Goal: Task Accomplishment & Management: Complete application form

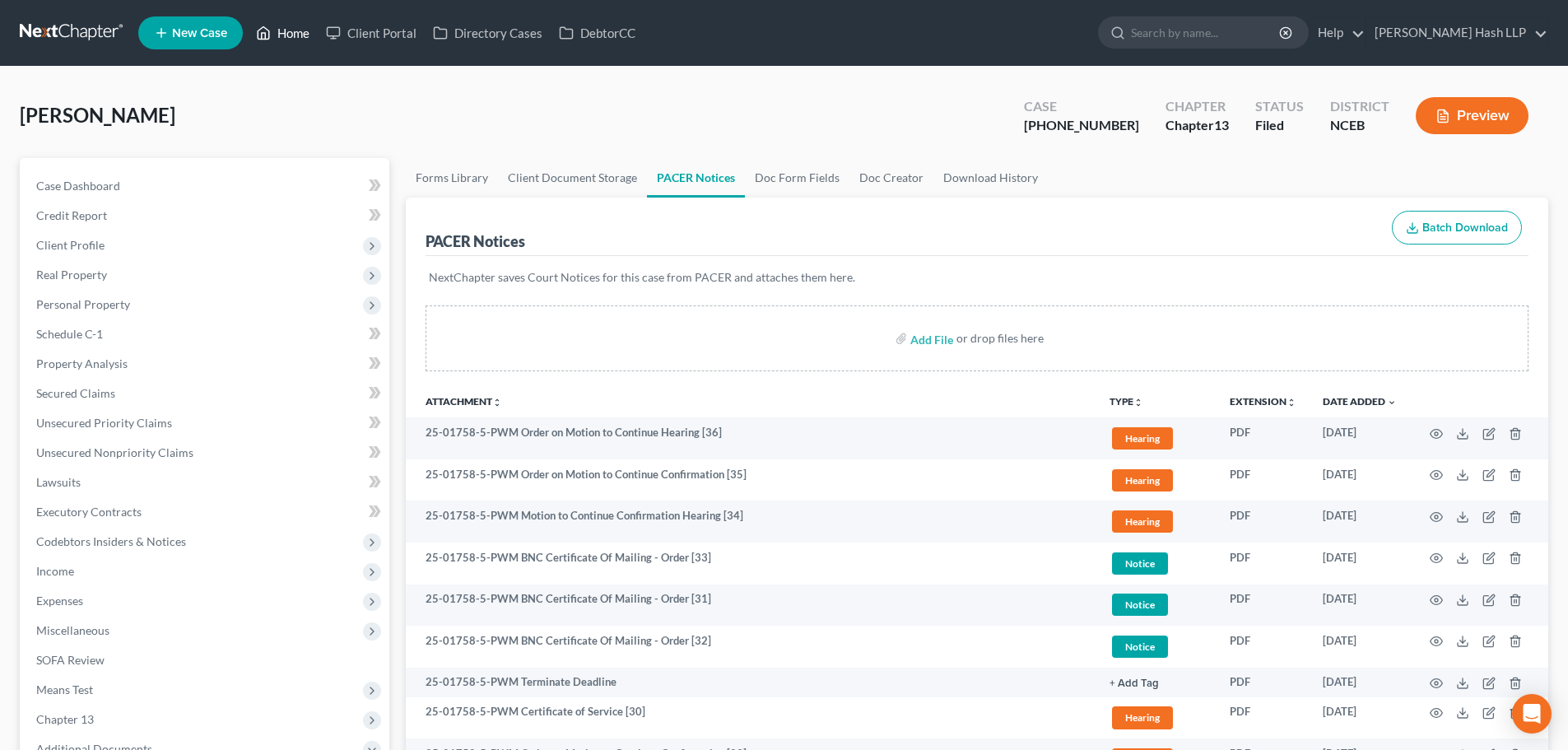
click at [300, 22] on link "Home" at bounding box center [283, 33] width 70 height 30
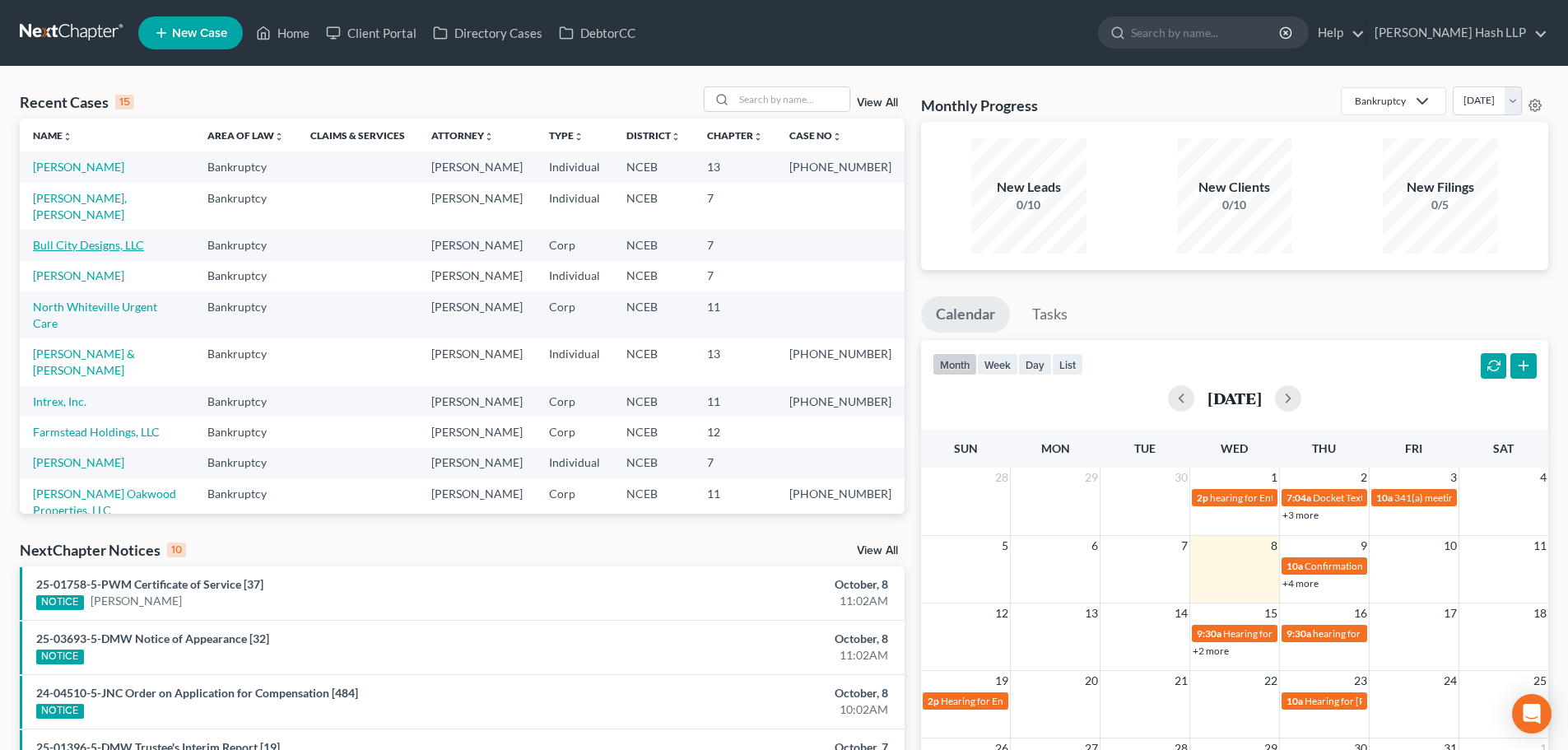
click at [101, 252] on link "Bull City Designs, LLC" at bounding box center [88, 245] width 111 height 14
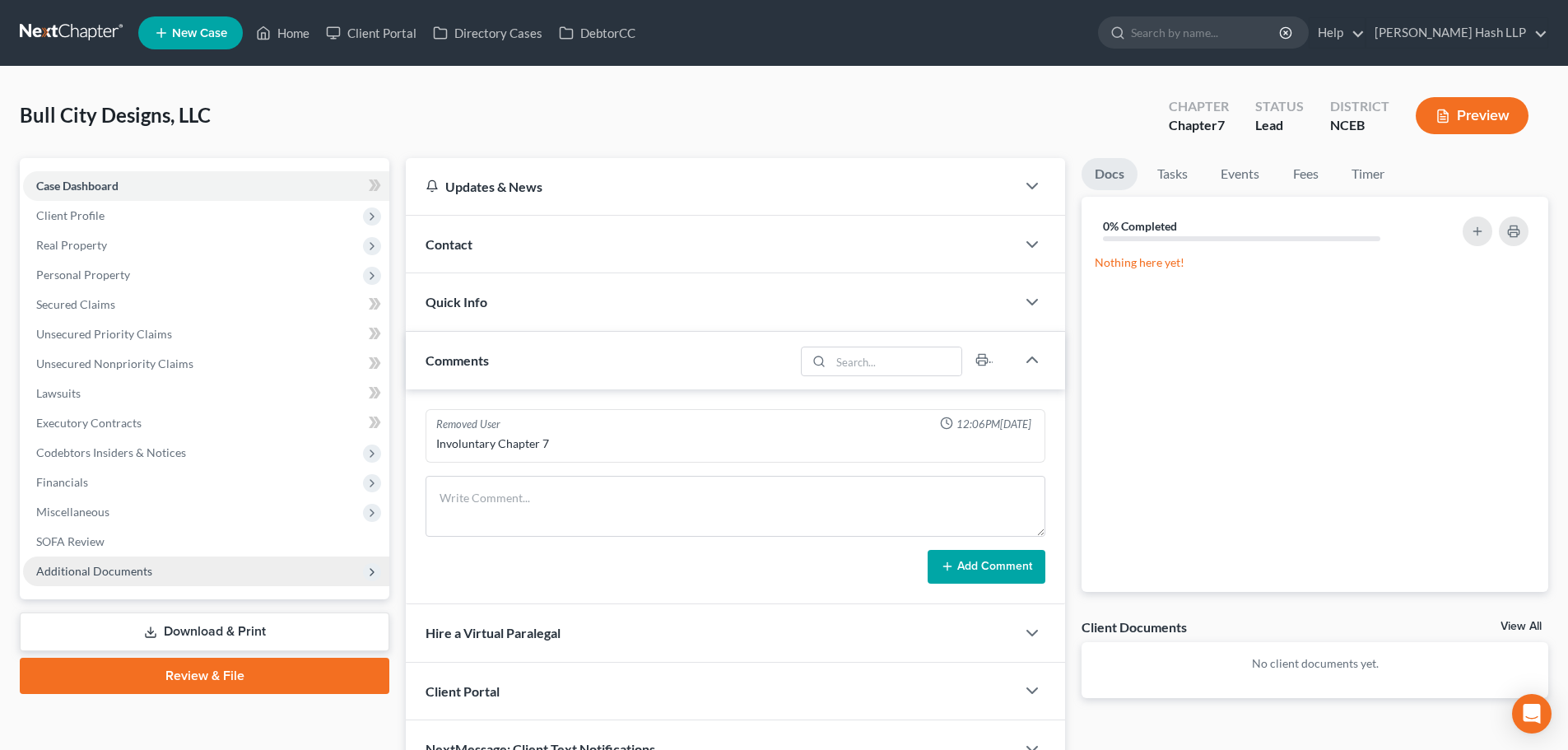
drag, startPoint x: 99, startPoint y: 575, endPoint x: 108, endPoint y: 572, distance: 9.5
click at [105, 572] on span "Additional Documents" at bounding box center [94, 571] width 116 height 14
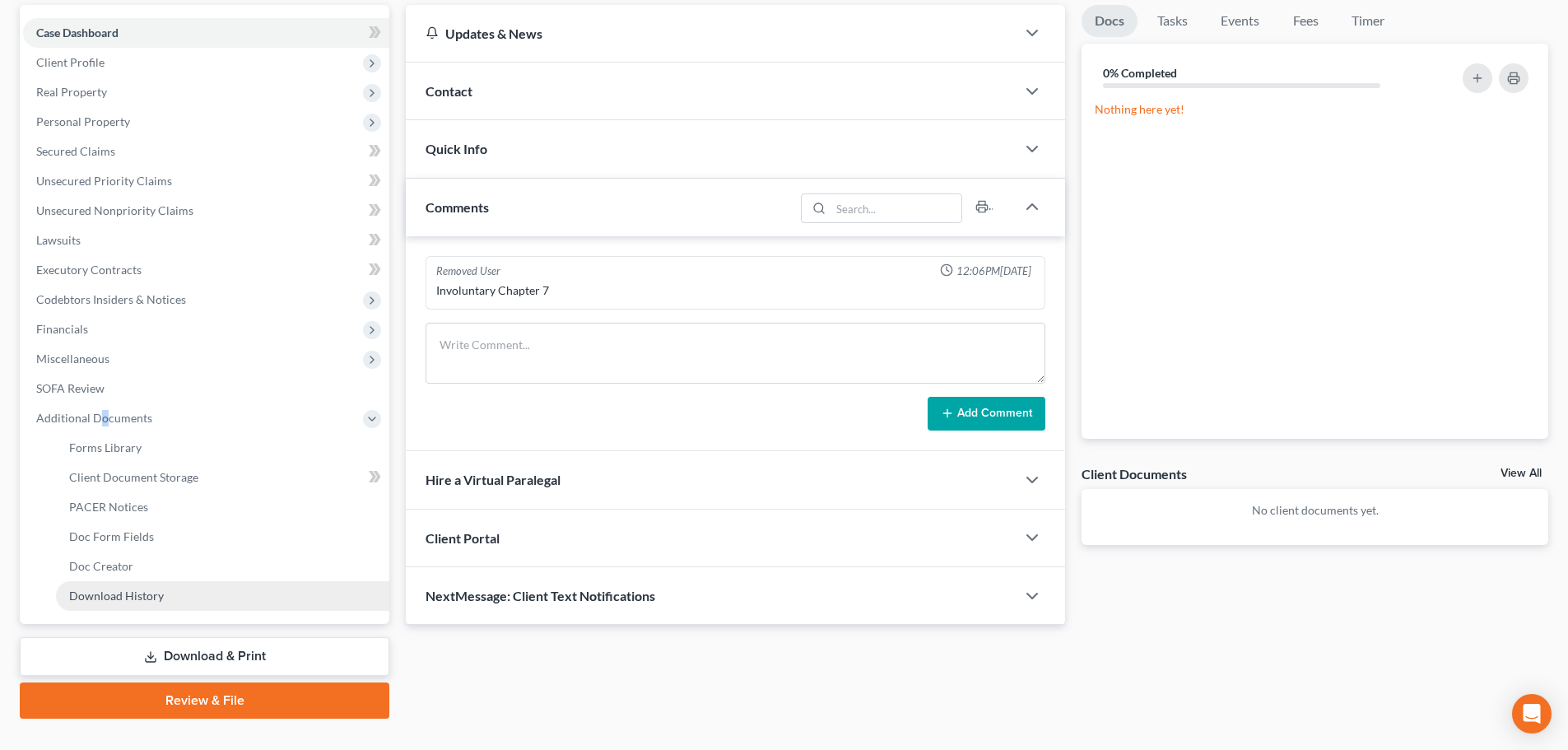
scroll to position [165, 0]
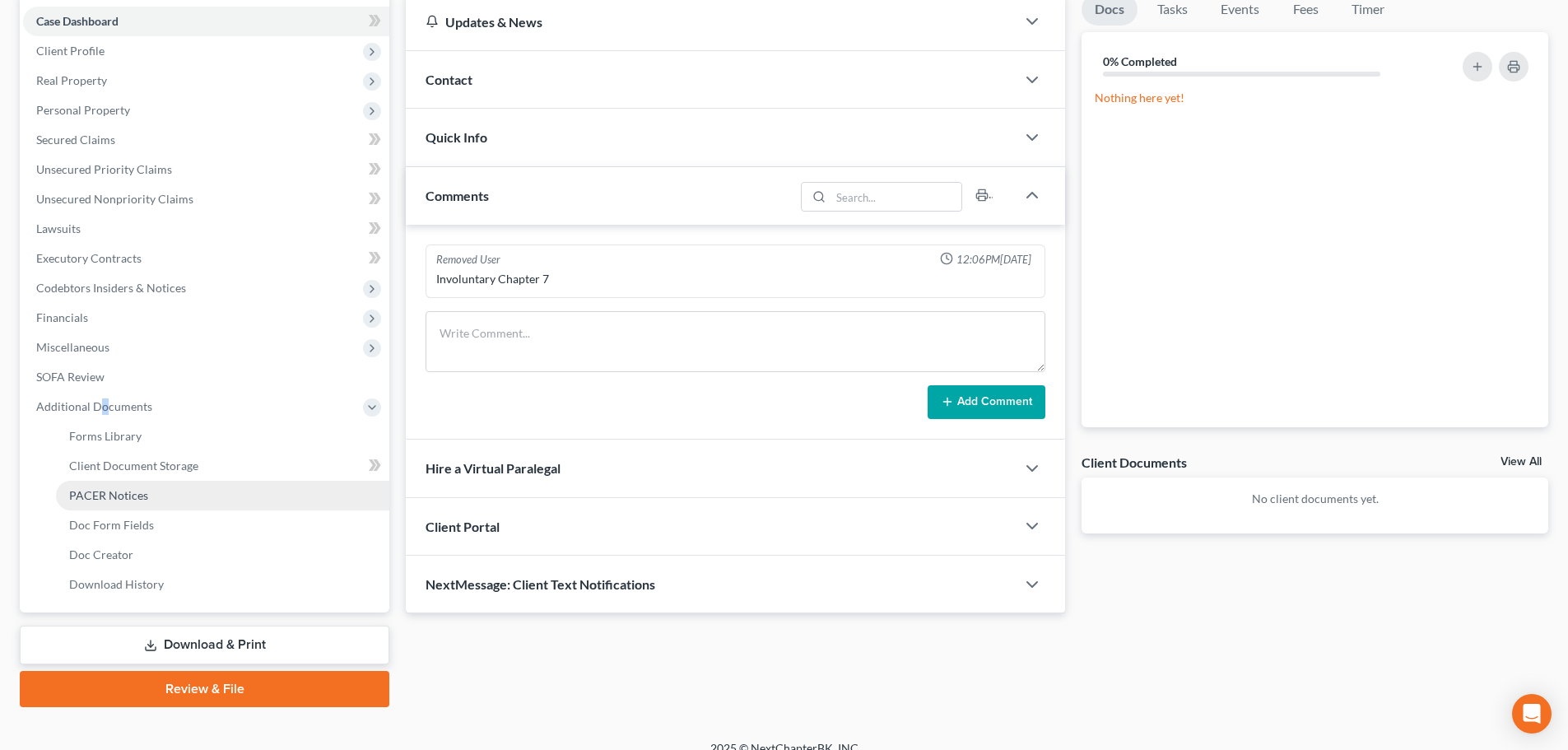
click at [132, 494] on span "PACER Notices" at bounding box center [109, 495] width 79 height 14
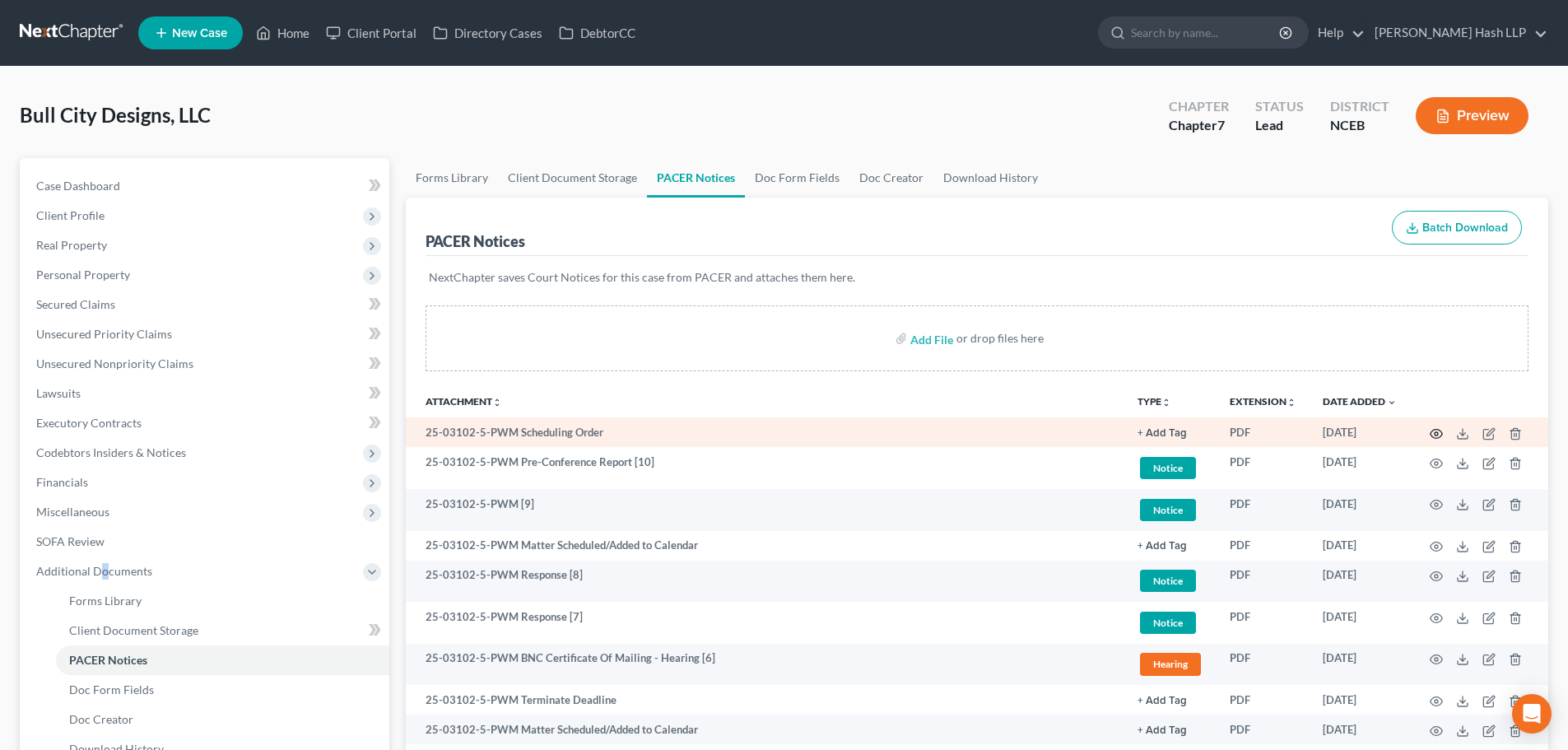
click at [1439, 432] on circle "button" at bounding box center [1436, 433] width 3 height 3
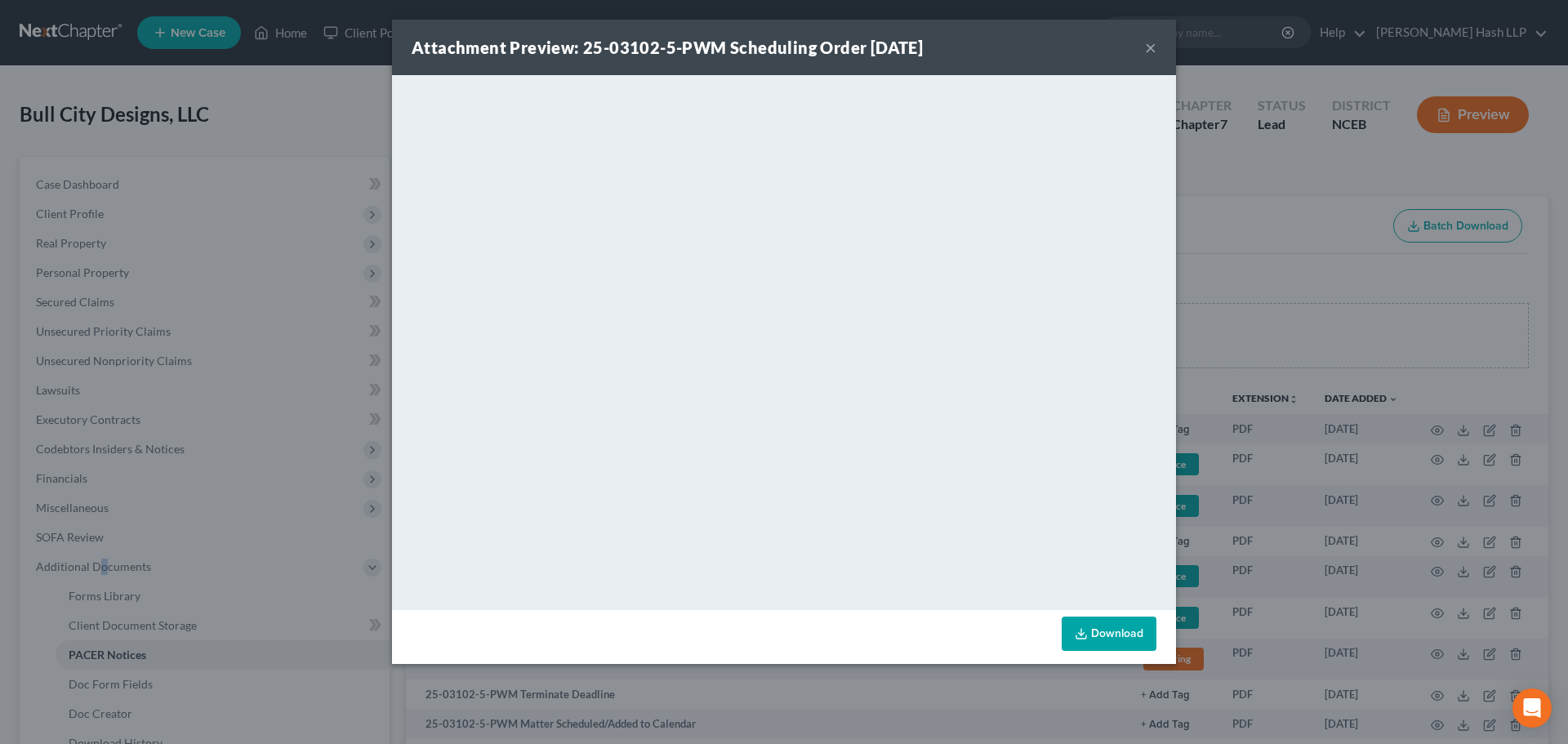
click at [1152, 44] on button "×" at bounding box center [1151, 47] width 12 height 20
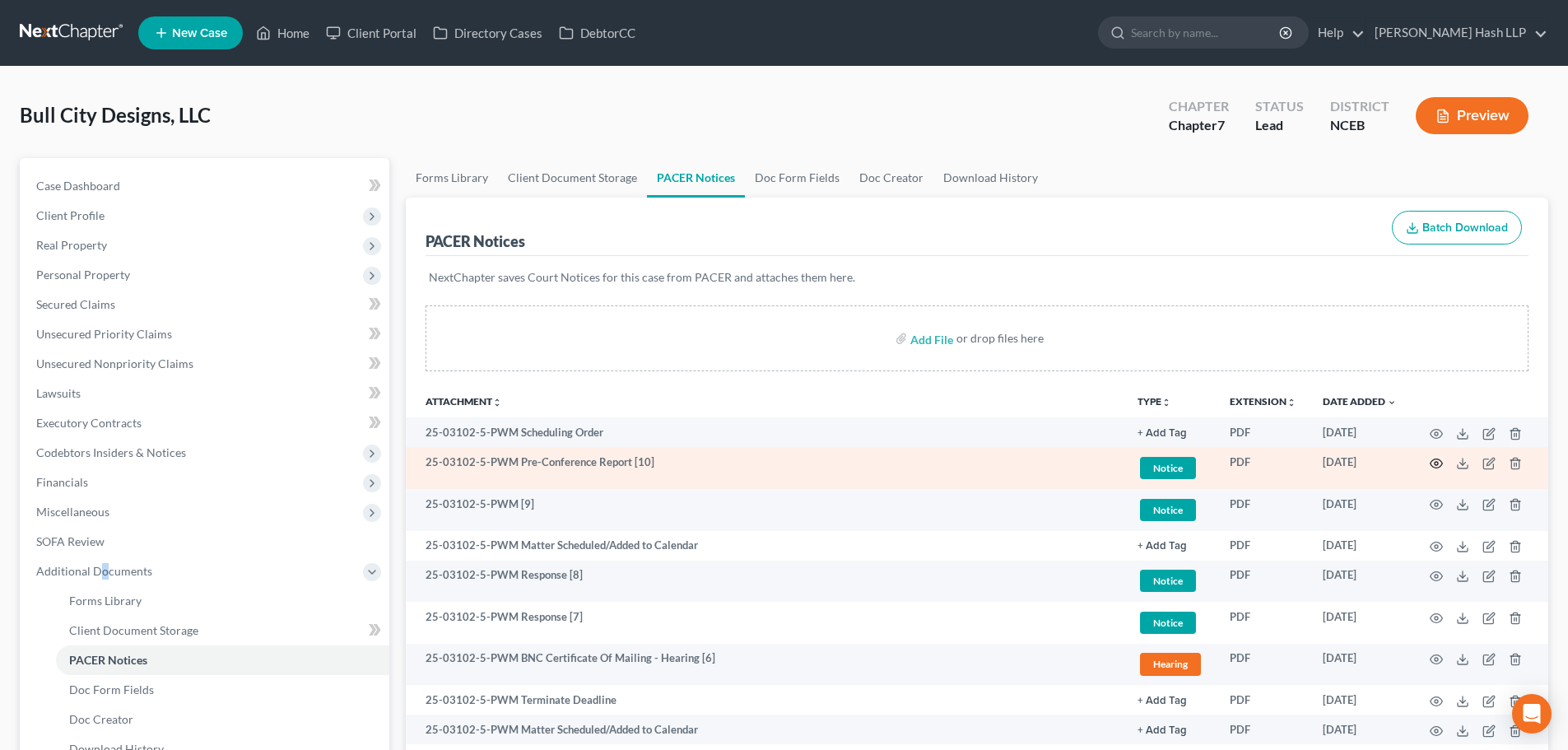
click at [1437, 466] on icon "button" at bounding box center [1436, 462] width 13 height 13
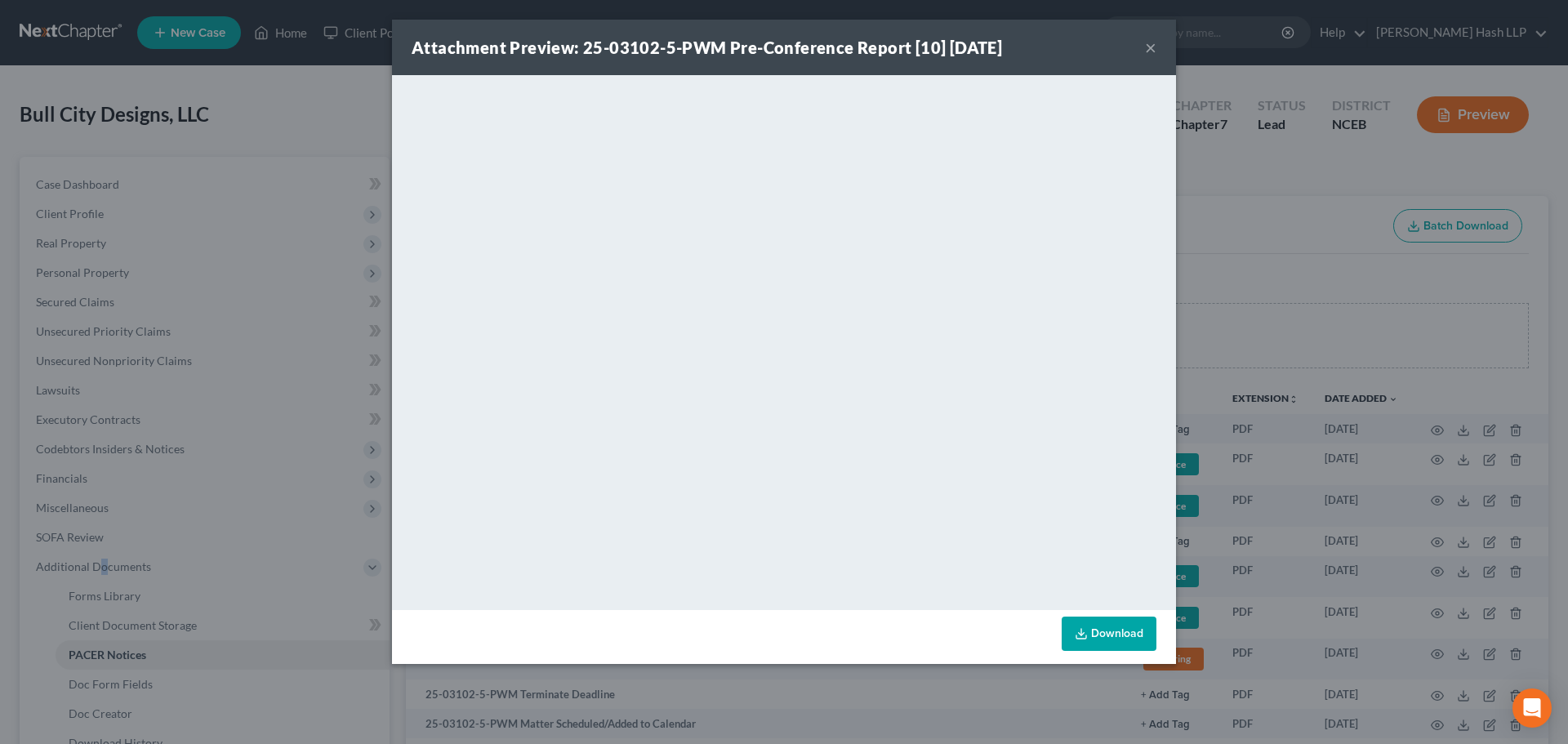
click at [1154, 46] on button "×" at bounding box center [1151, 47] width 12 height 20
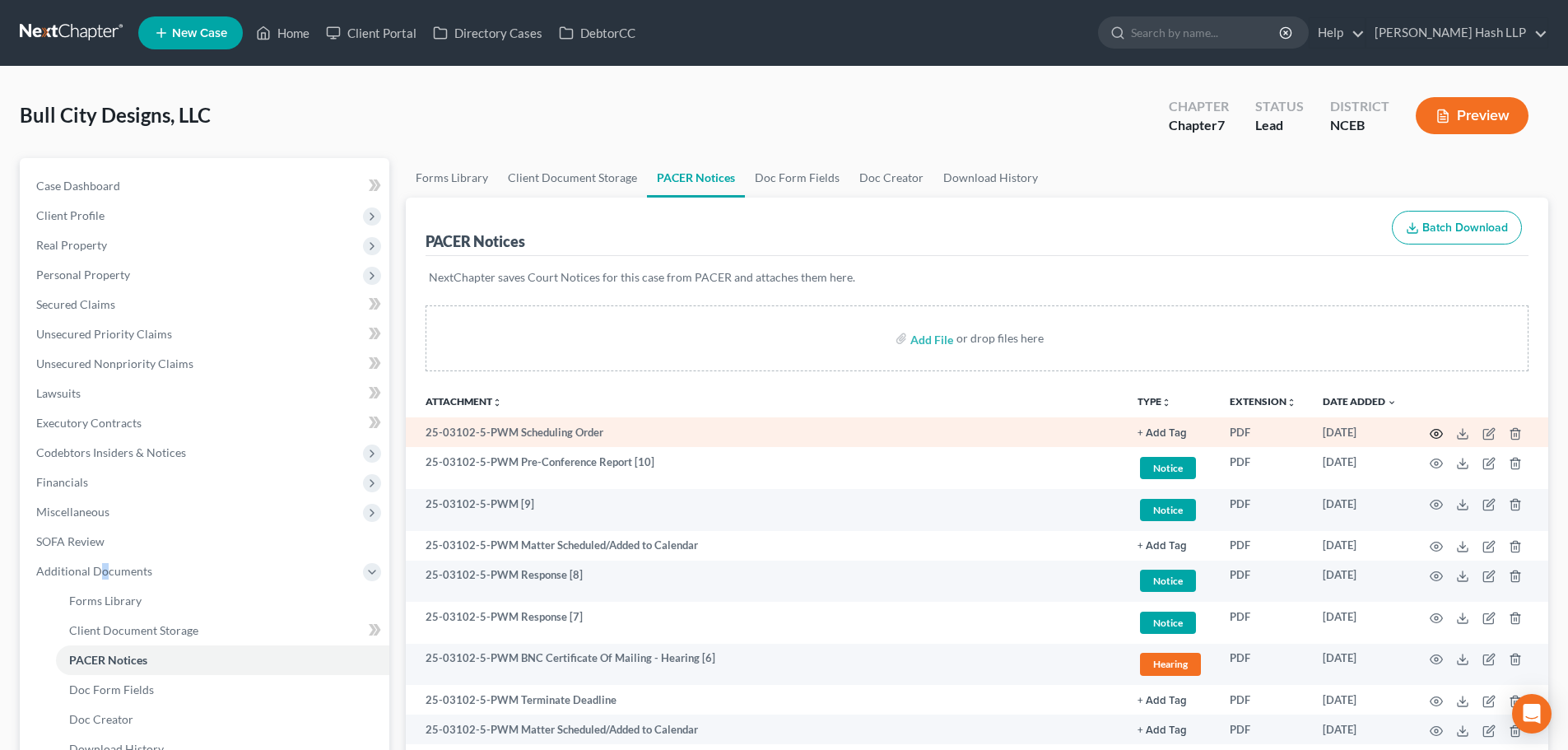
click at [1439, 433] on circle "button" at bounding box center [1436, 433] width 3 height 3
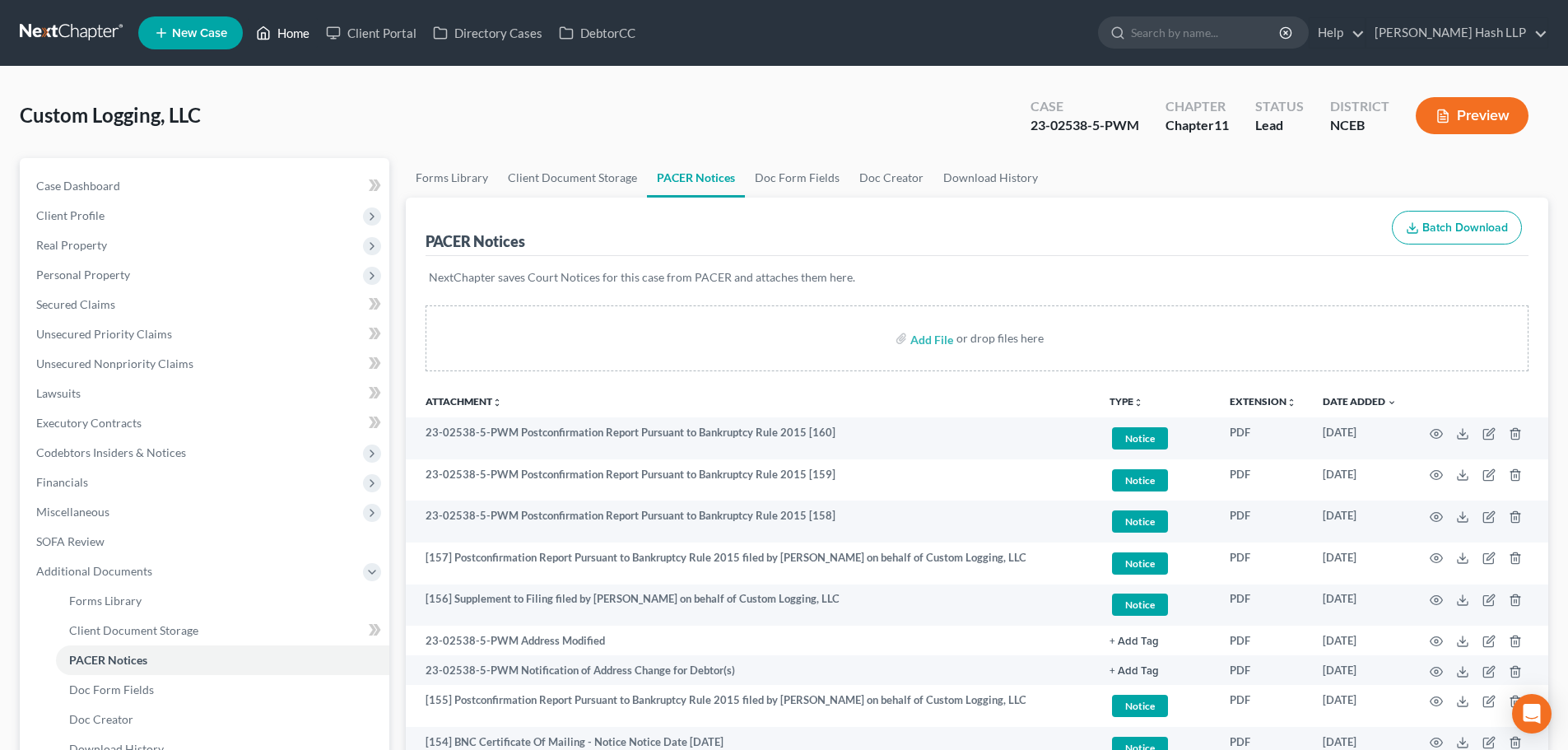
click at [289, 33] on link "Home" at bounding box center [283, 33] width 70 height 30
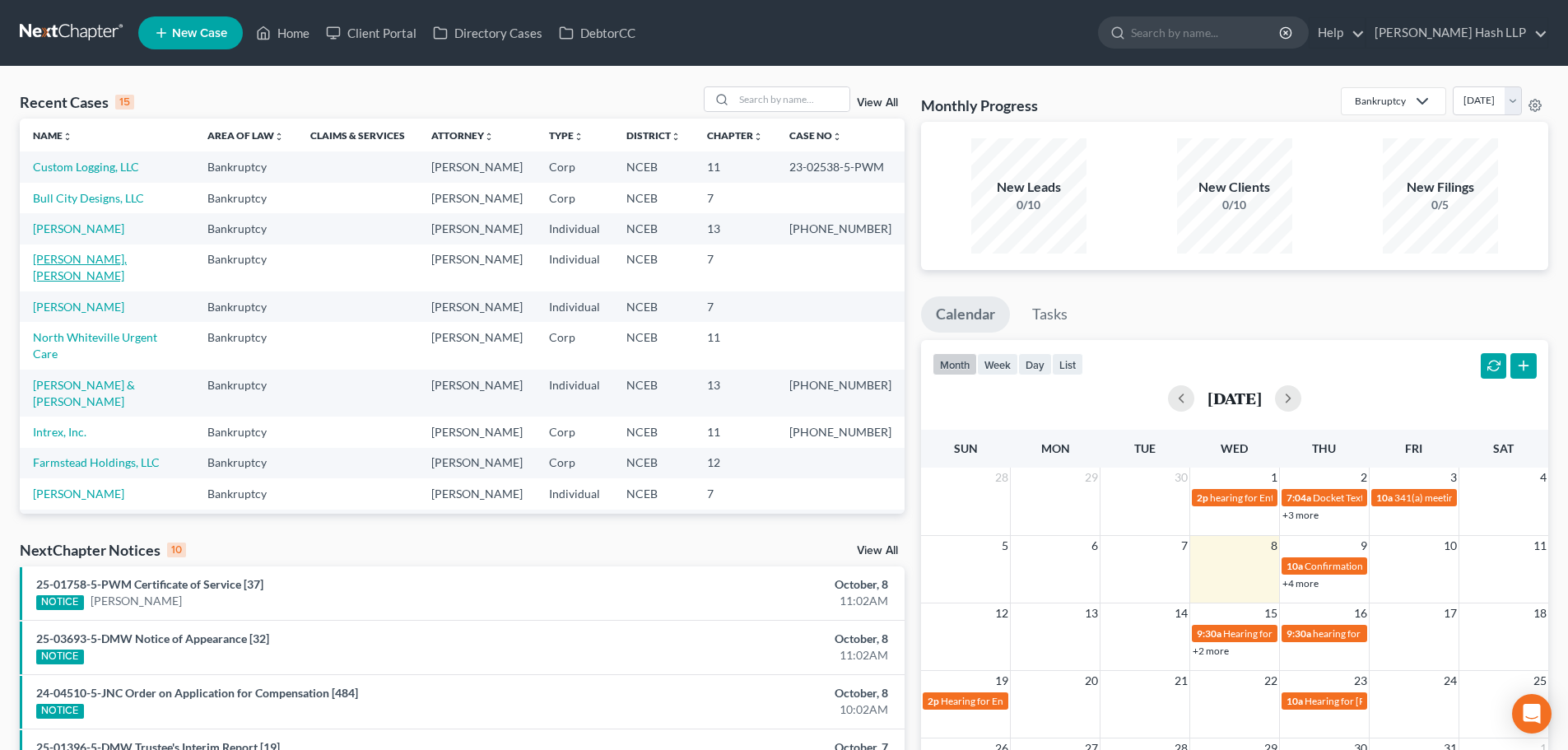
drag, startPoint x: 101, startPoint y: 315, endPoint x: 104, endPoint y: 343, distance: 28.2
click at [103, 283] on link "Lumpkin, Straughn" at bounding box center [79, 267] width 94 height 31
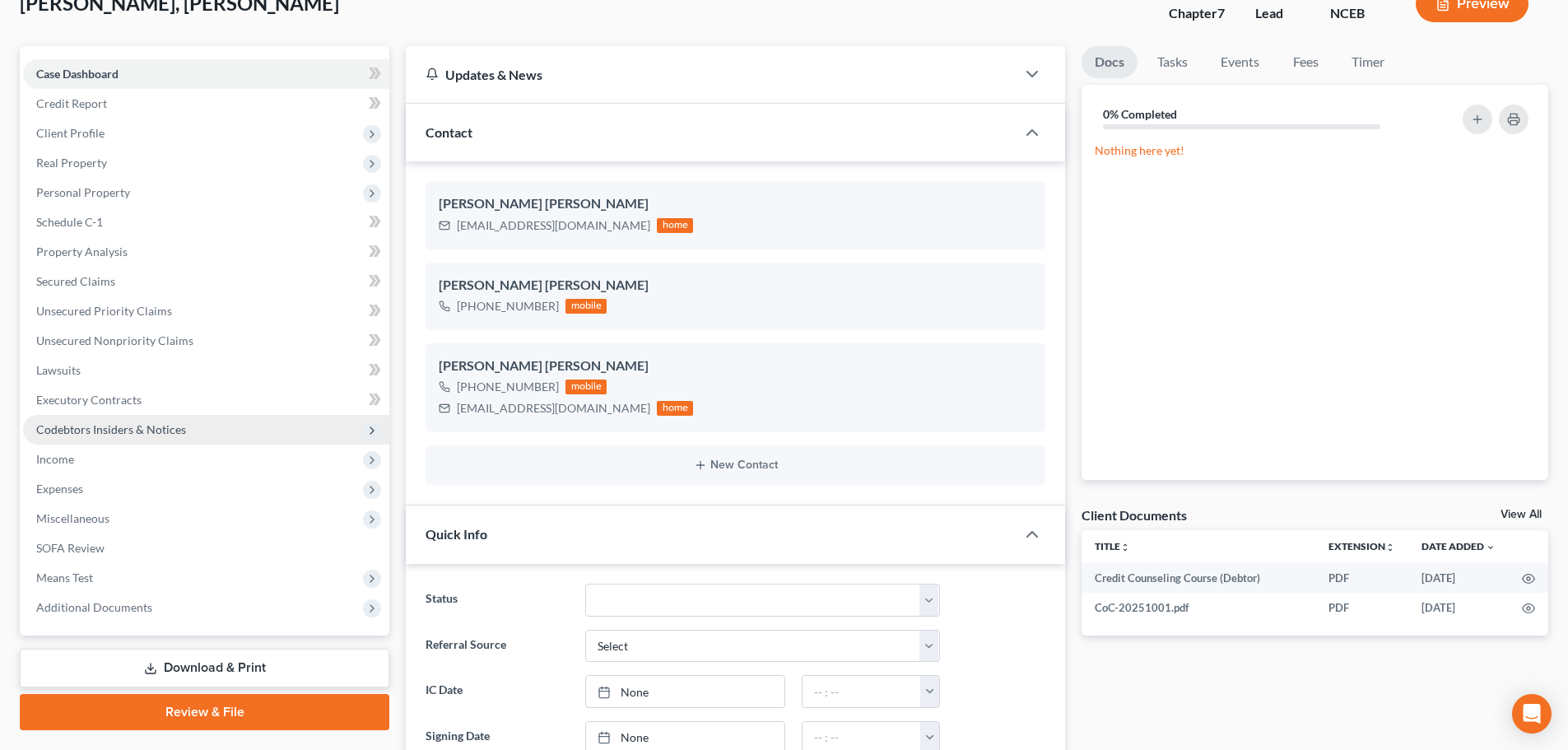
scroll to position [82, 0]
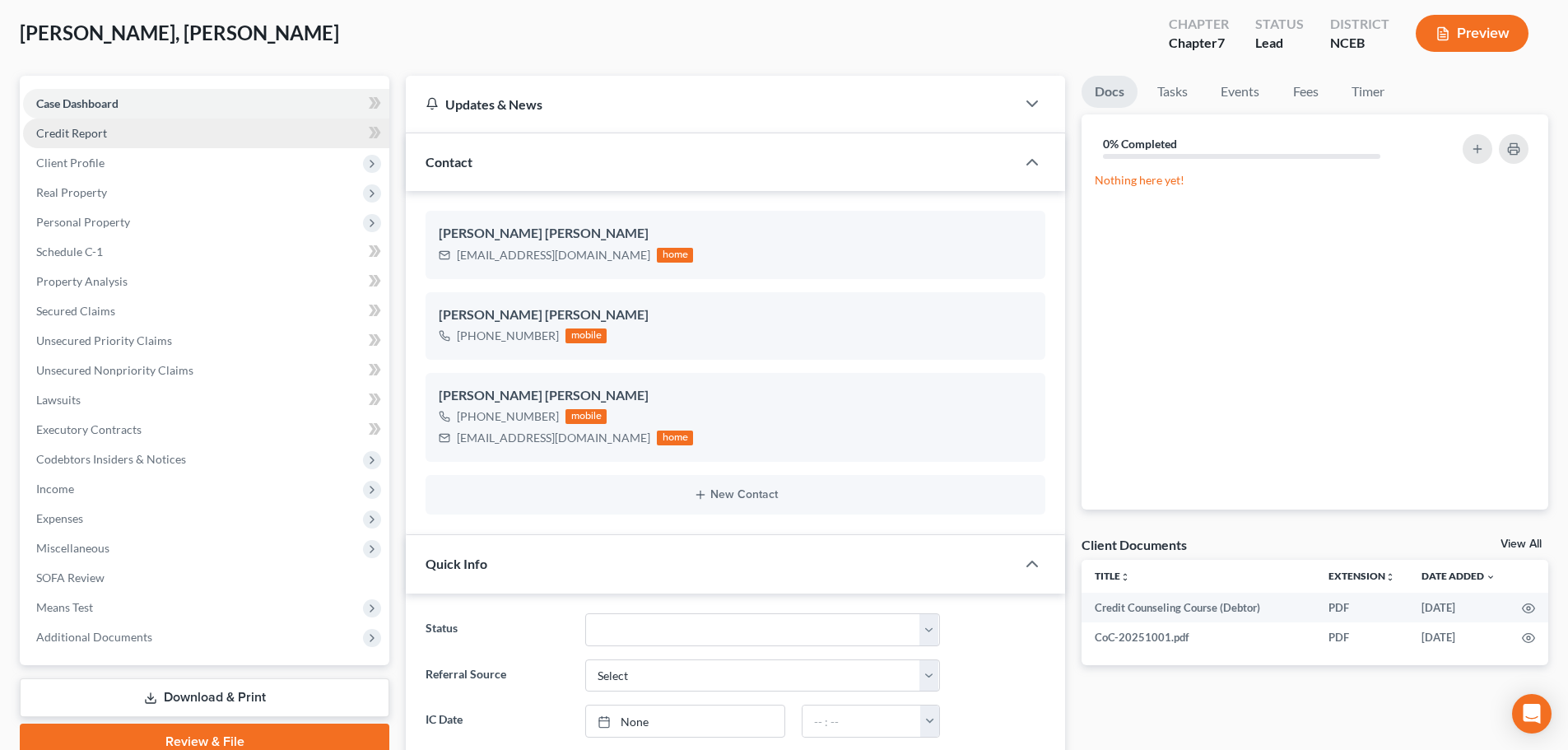
click at [120, 130] on link "Credit Report" at bounding box center [206, 133] width 367 height 30
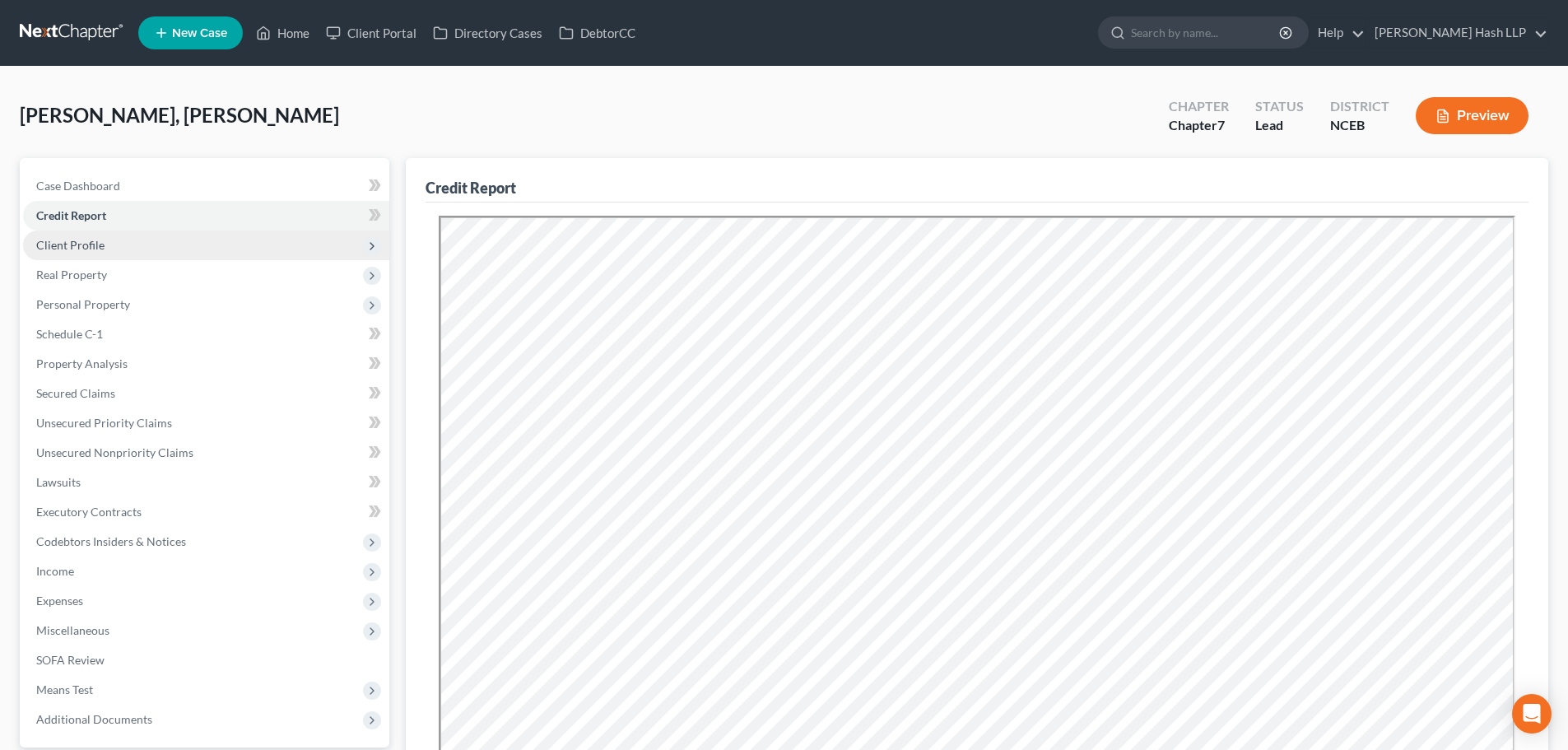
click at [165, 248] on span "Client Profile" at bounding box center [206, 245] width 367 height 30
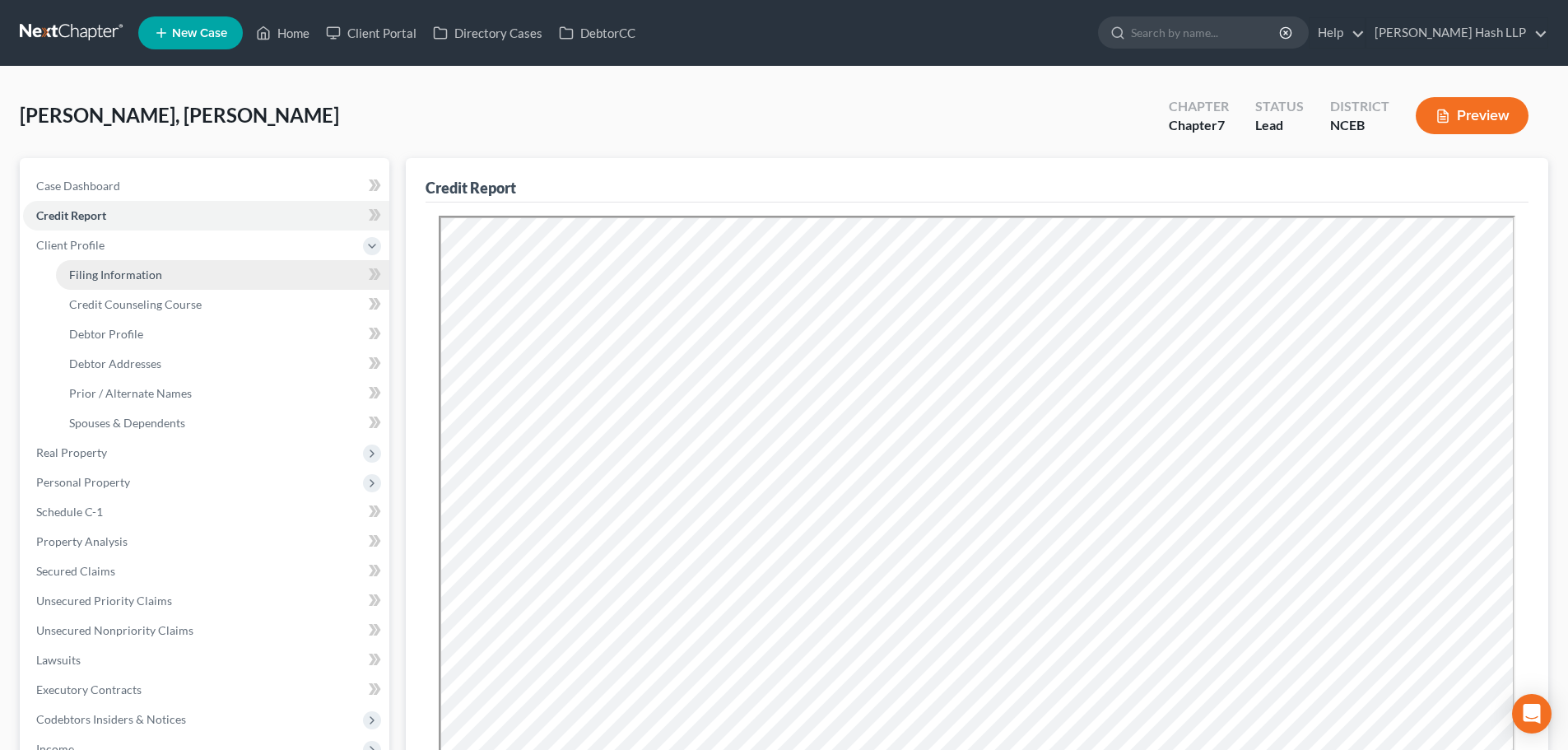
click at [150, 274] on span "Filing Information" at bounding box center [116, 275] width 93 height 14
select select "1"
select select "0"
select select "57"
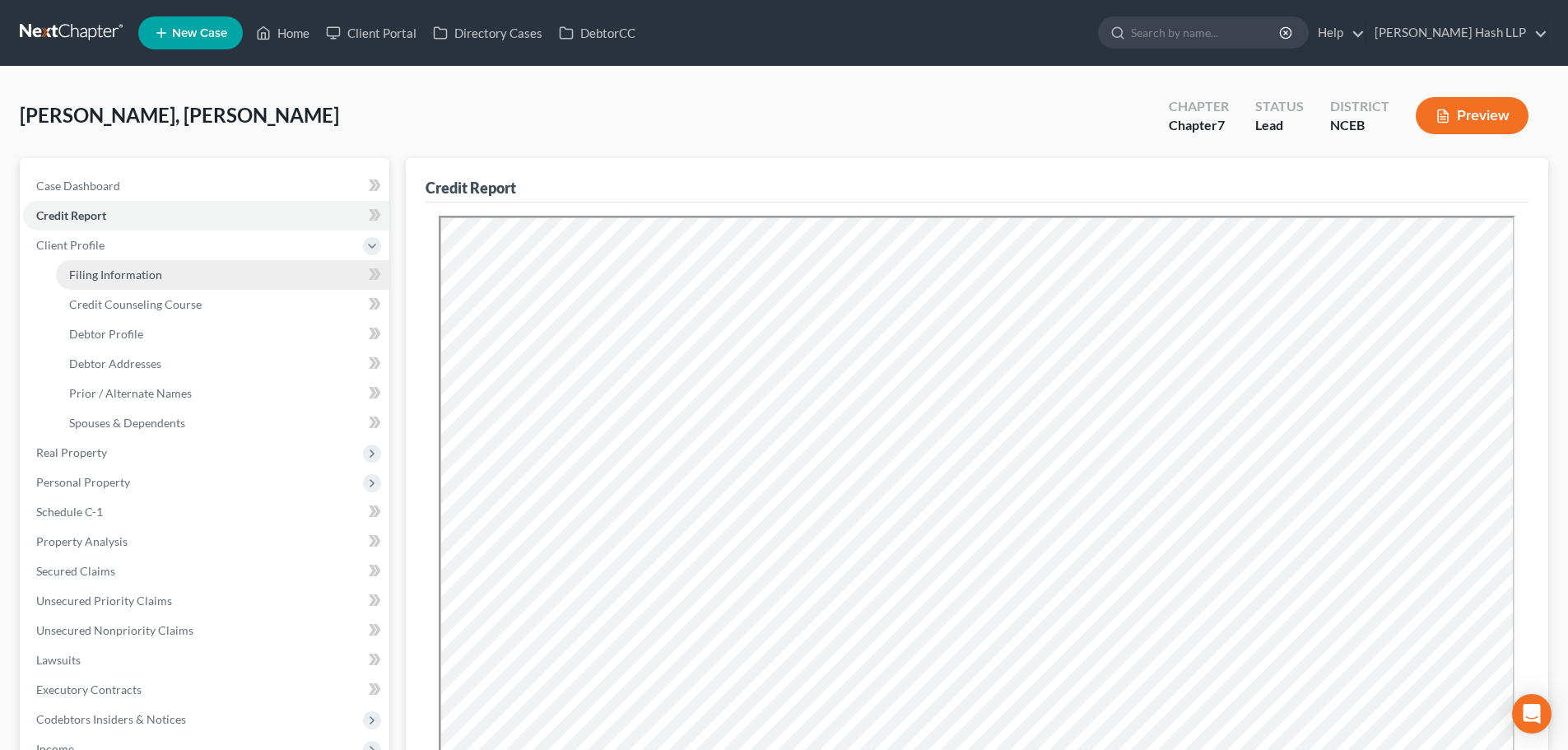
select select "0"
select select "28"
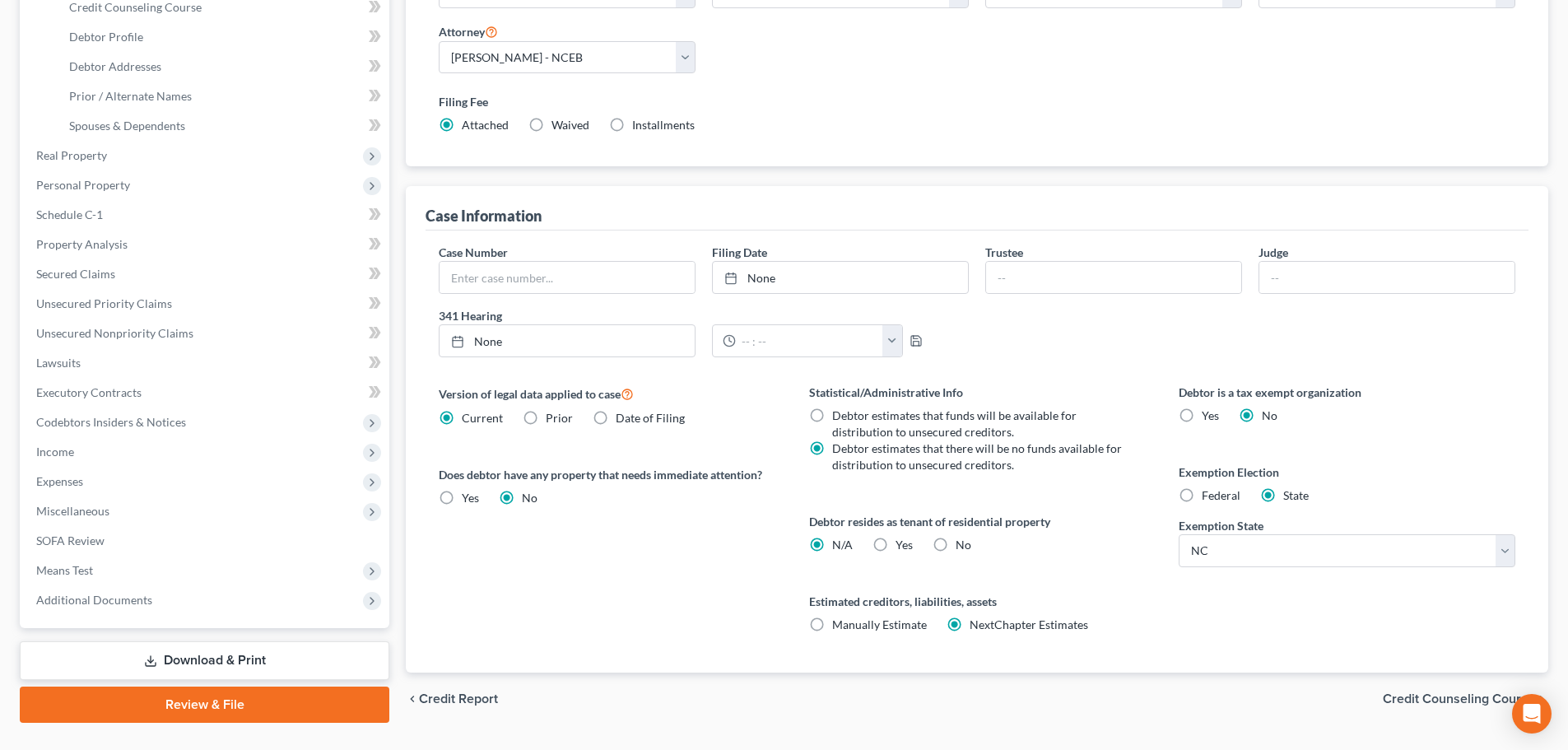
scroll to position [335, 0]
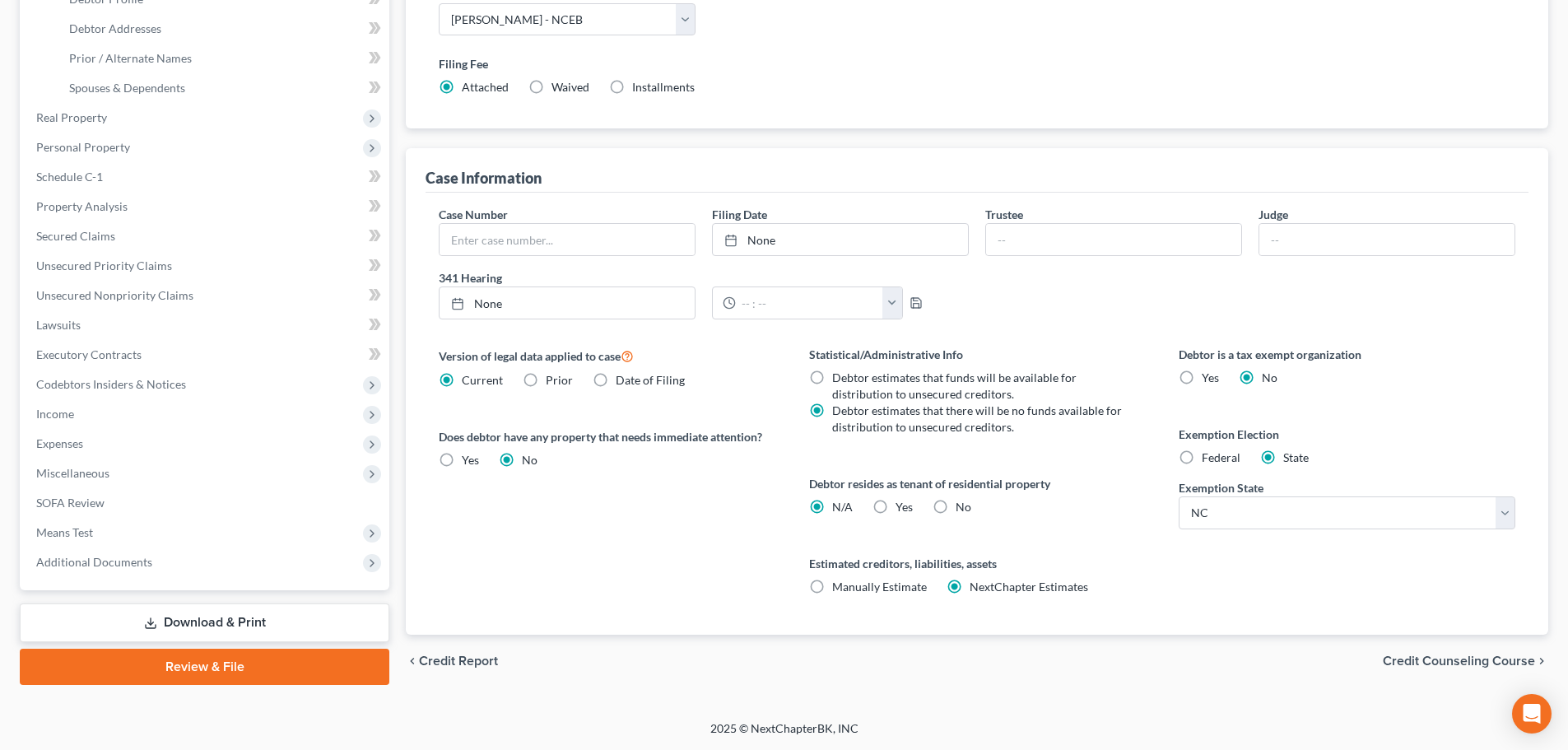
click at [896, 506] on label "Yes Yes" at bounding box center [904, 507] width 17 height 17
click at [902, 506] on input "Yes Yes" at bounding box center [907, 504] width 11 height 11
radio input "true"
radio input "false"
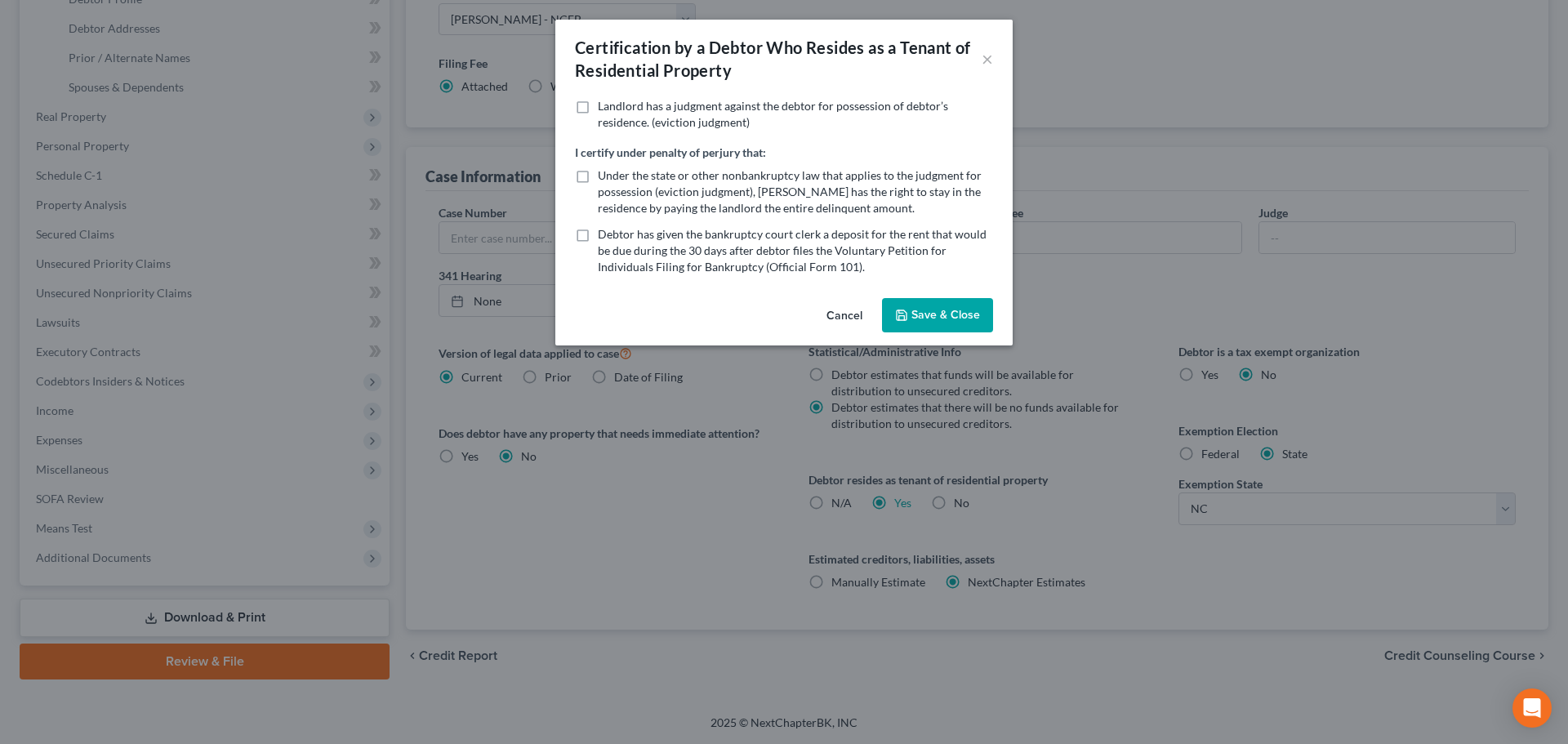
click at [933, 306] on button "Save & Close" at bounding box center [937, 315] width 111 height 34
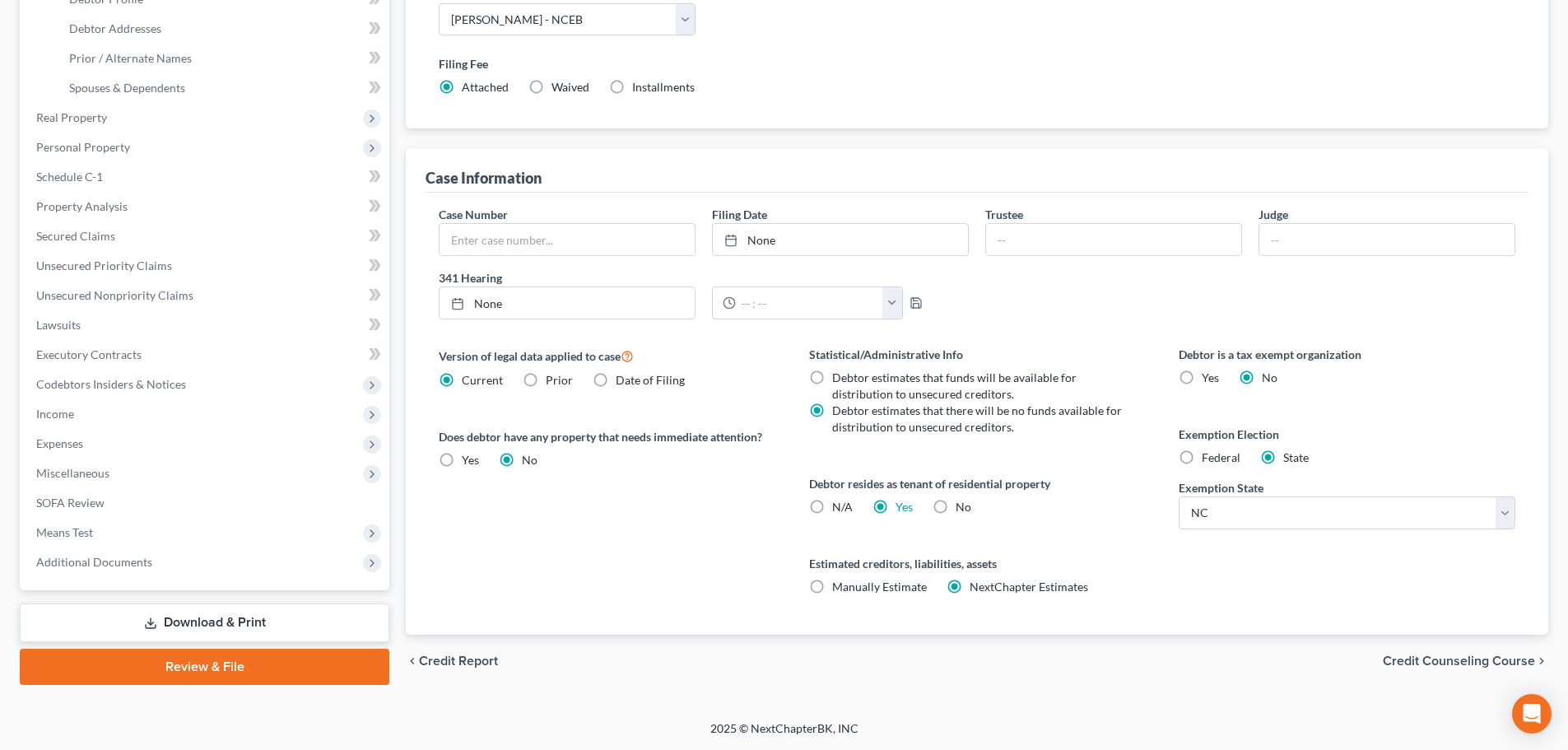
scroll to position [6, 0]
click at [1400, 659] on span "Credit Counseling Course" at bounding box center [1459, 660] width 152 height 13
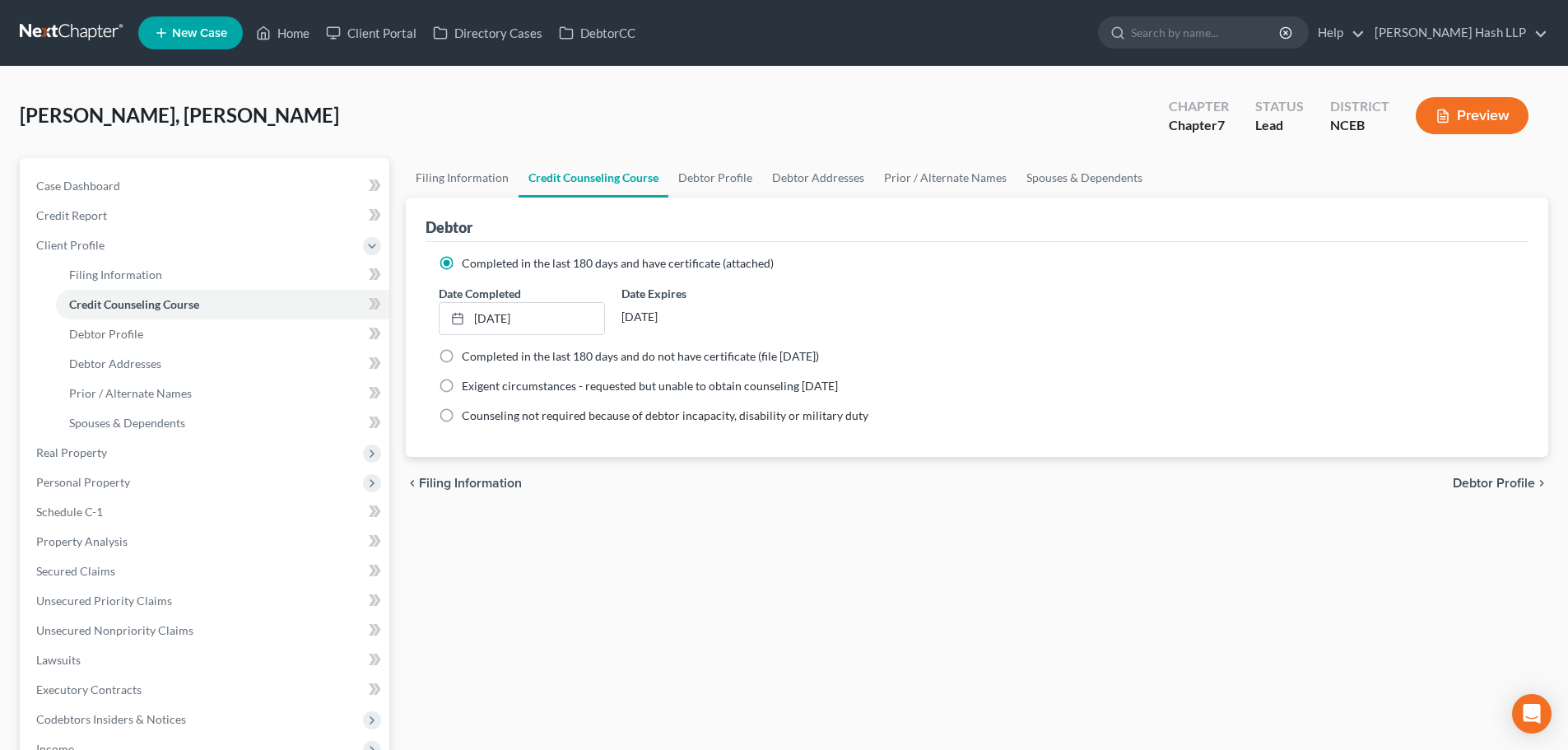
click at [1481, 481] on span "Debtor Profile" at bounding box center [1494, 482] width 82 height 13
select select "3"
select select "1"
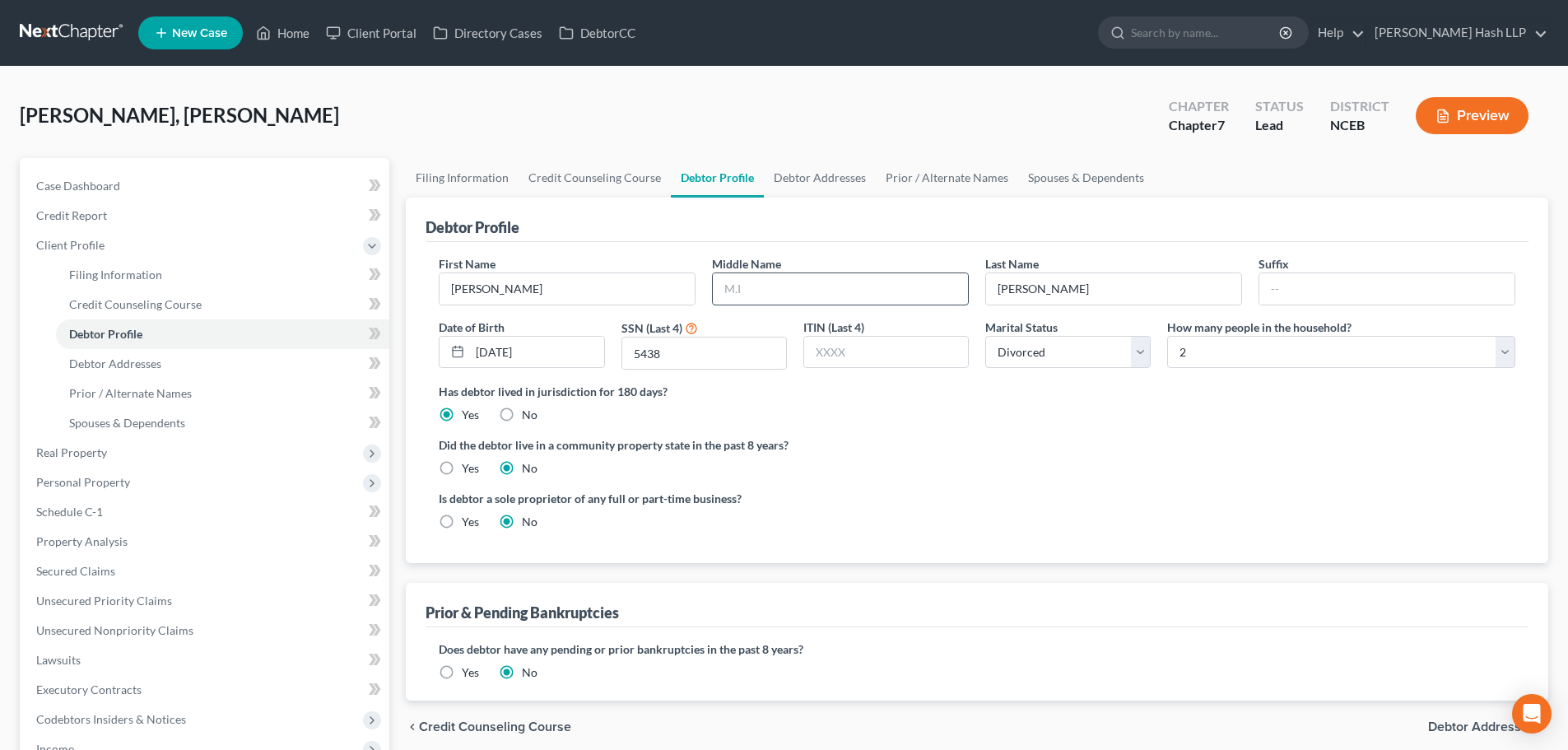
click at [768, 289] on input "text" at bounding box center [841, 290] width 255 height 32
type input "Michael"
click at [522, 415] on label "No" at bounding box center [530, 415] width 16 height 17
click at [529, 415] on input "No" at bounding box center [534, 412] width 11 height 11
radio input "true"
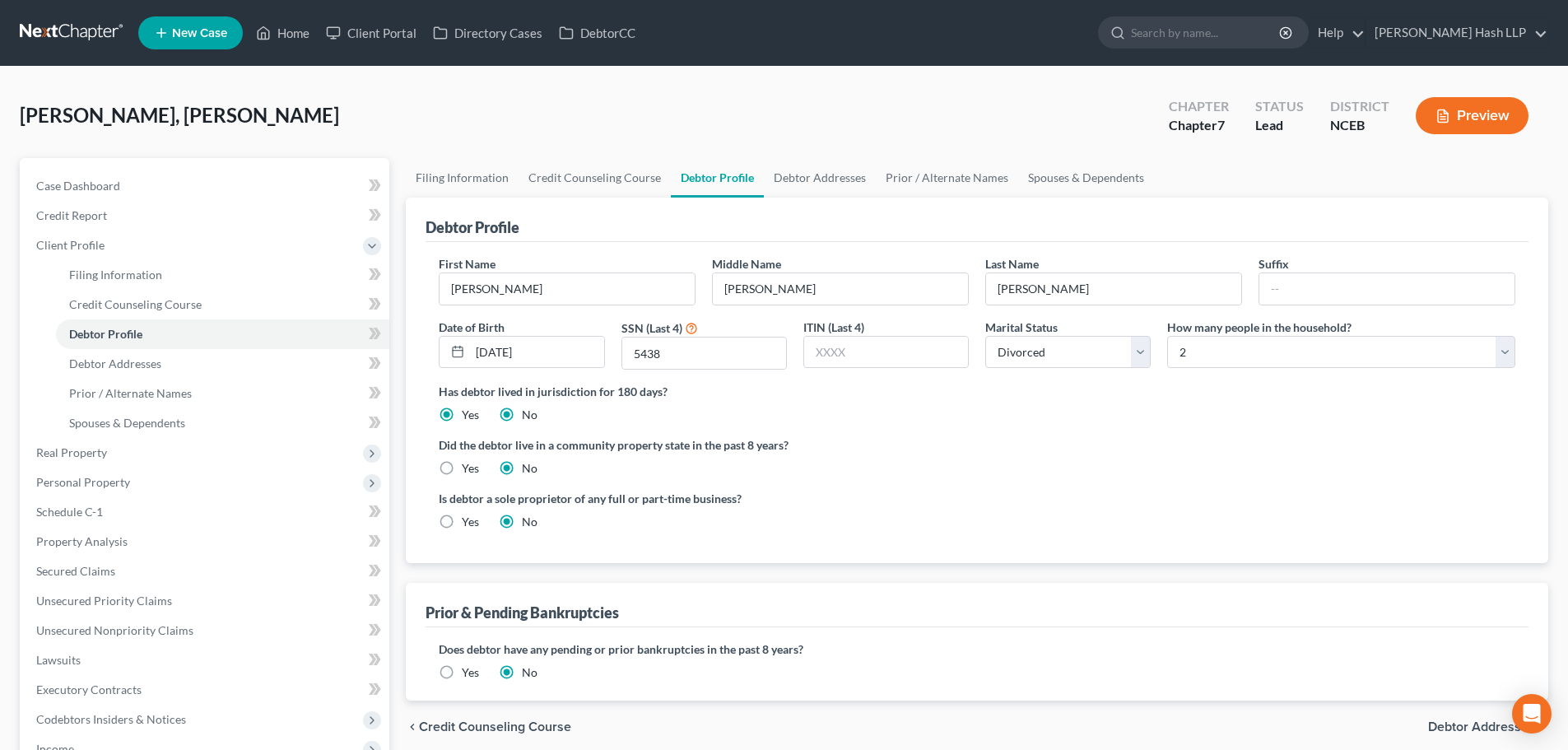
radio input "false"
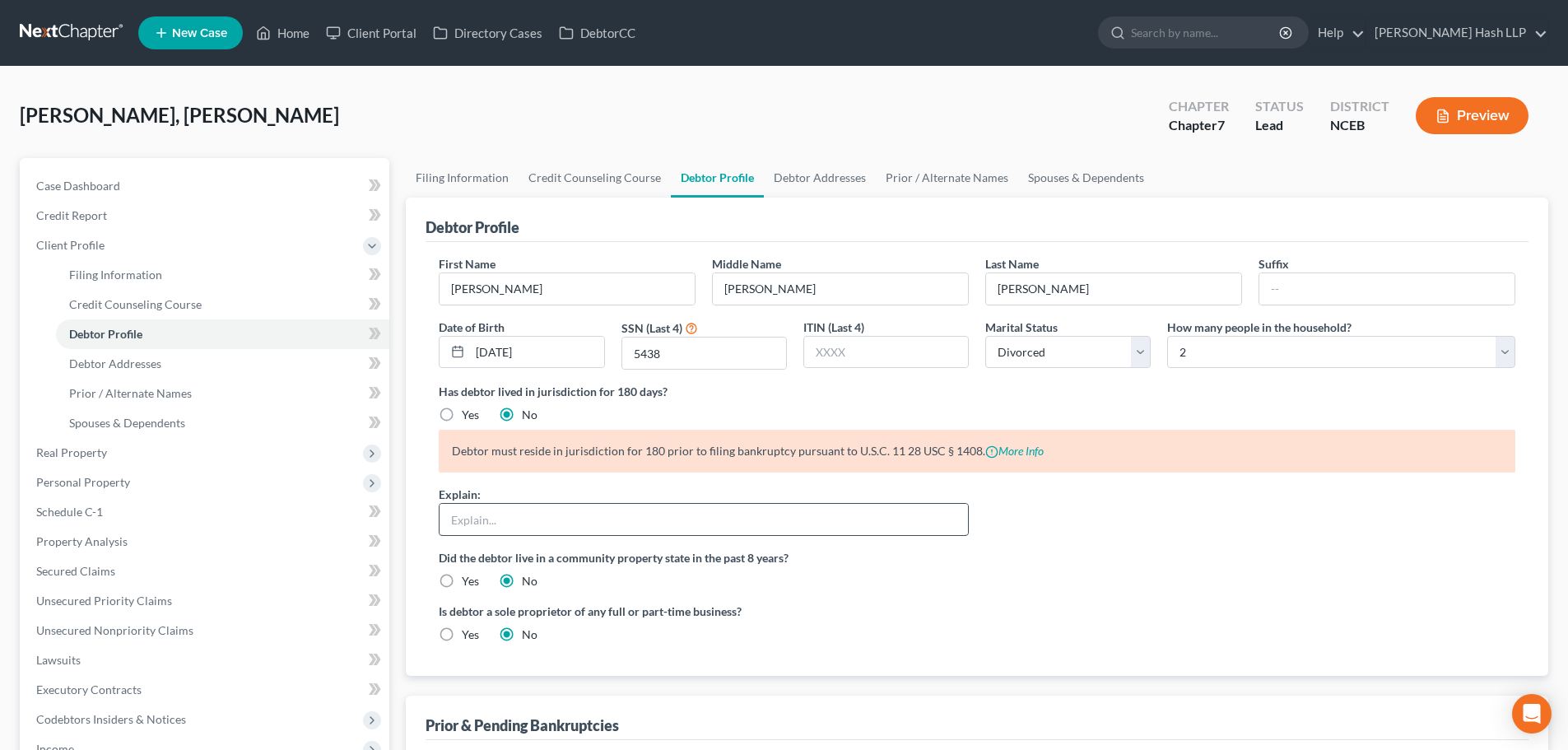
click at [630, 520] on input "text" at bounding box center [703, 520] width 529 height 32
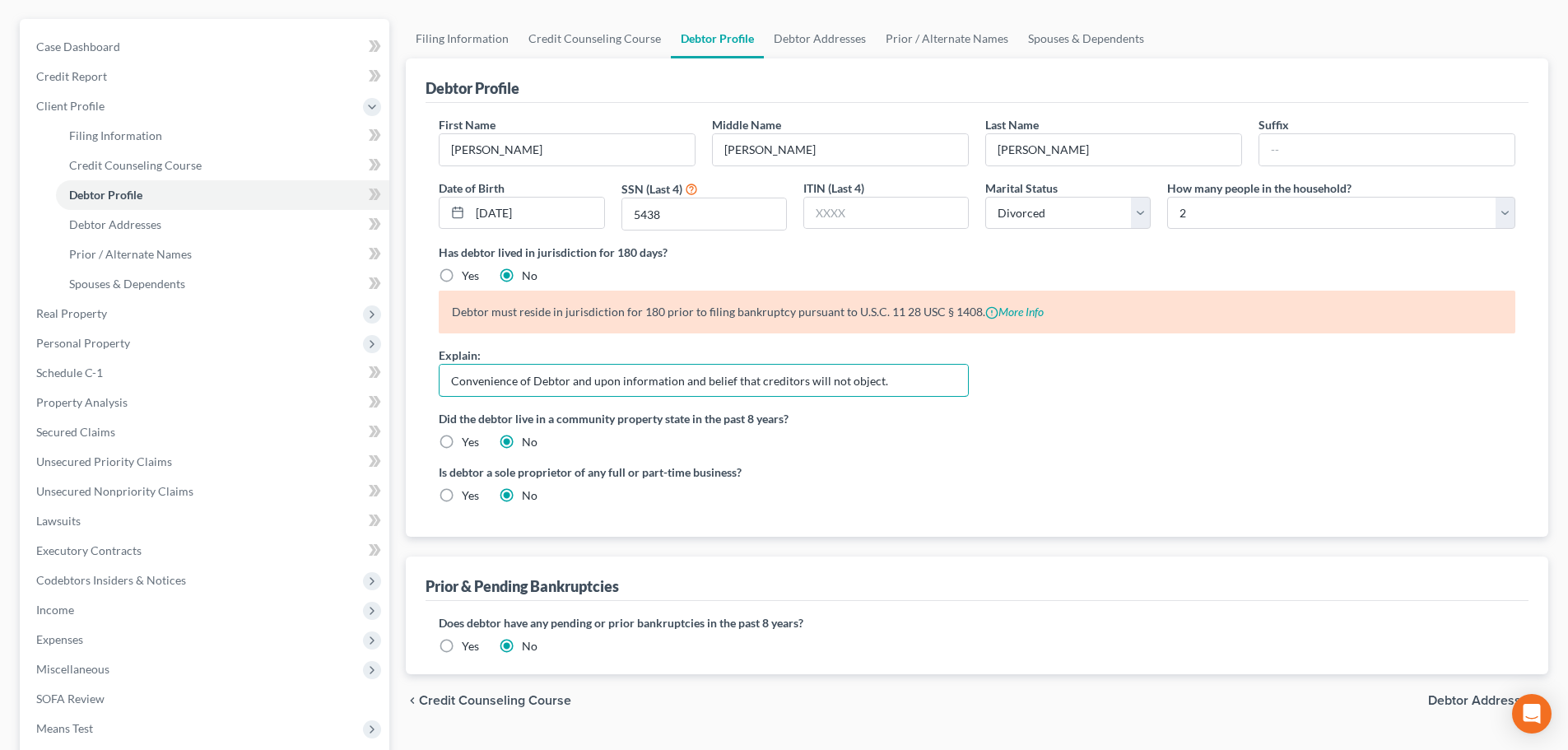
scroll to position [165, 0]
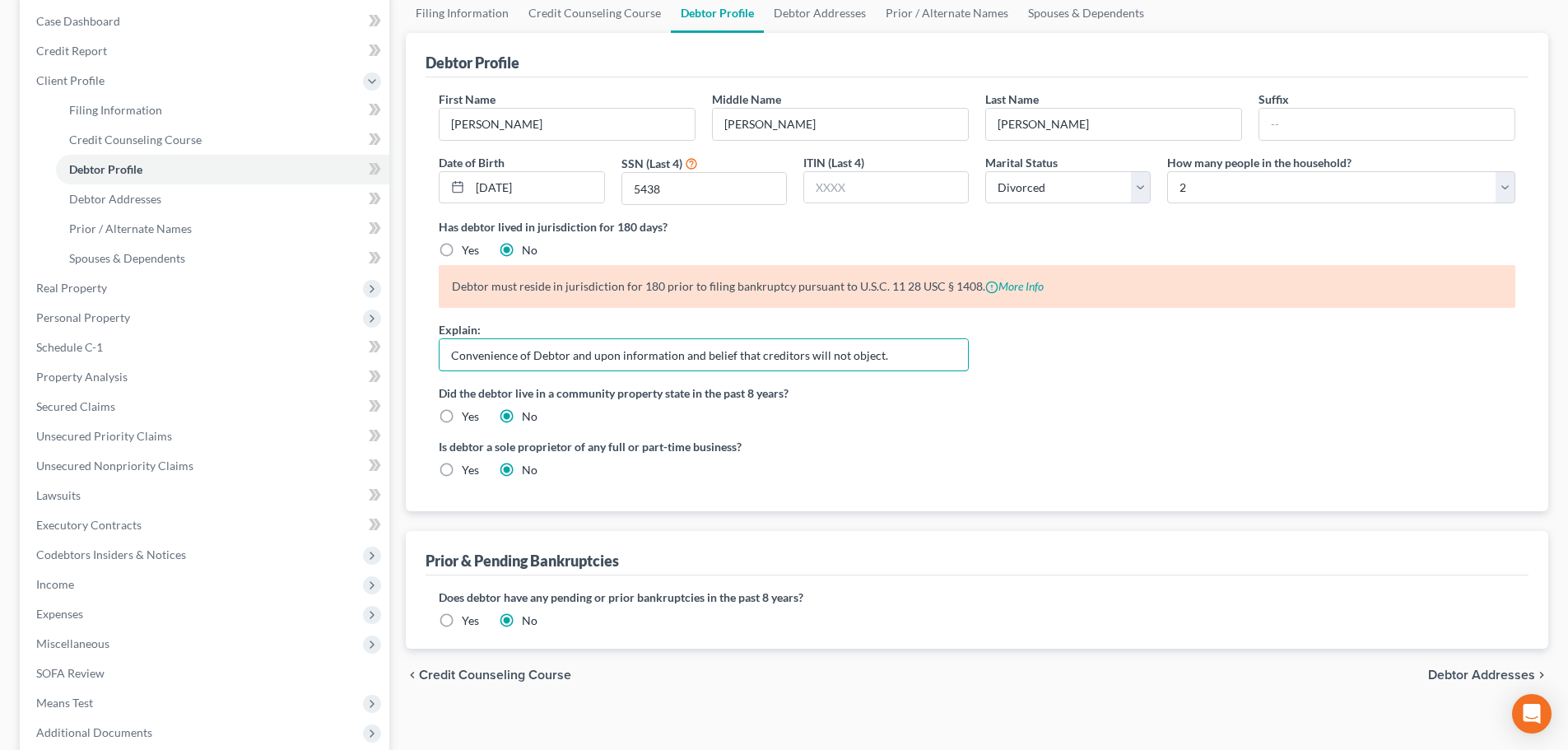
type input "Convenience of Debtor and upon information and belief that creditors will not o…"
click at [461, 472] on label "Yes" at bounding box center [469, 469] width 17 height 17
click at [468, 472] on input "Yes" at bounding box center [473, 466] width 11 height 11
radio input "true"
radio input "false"
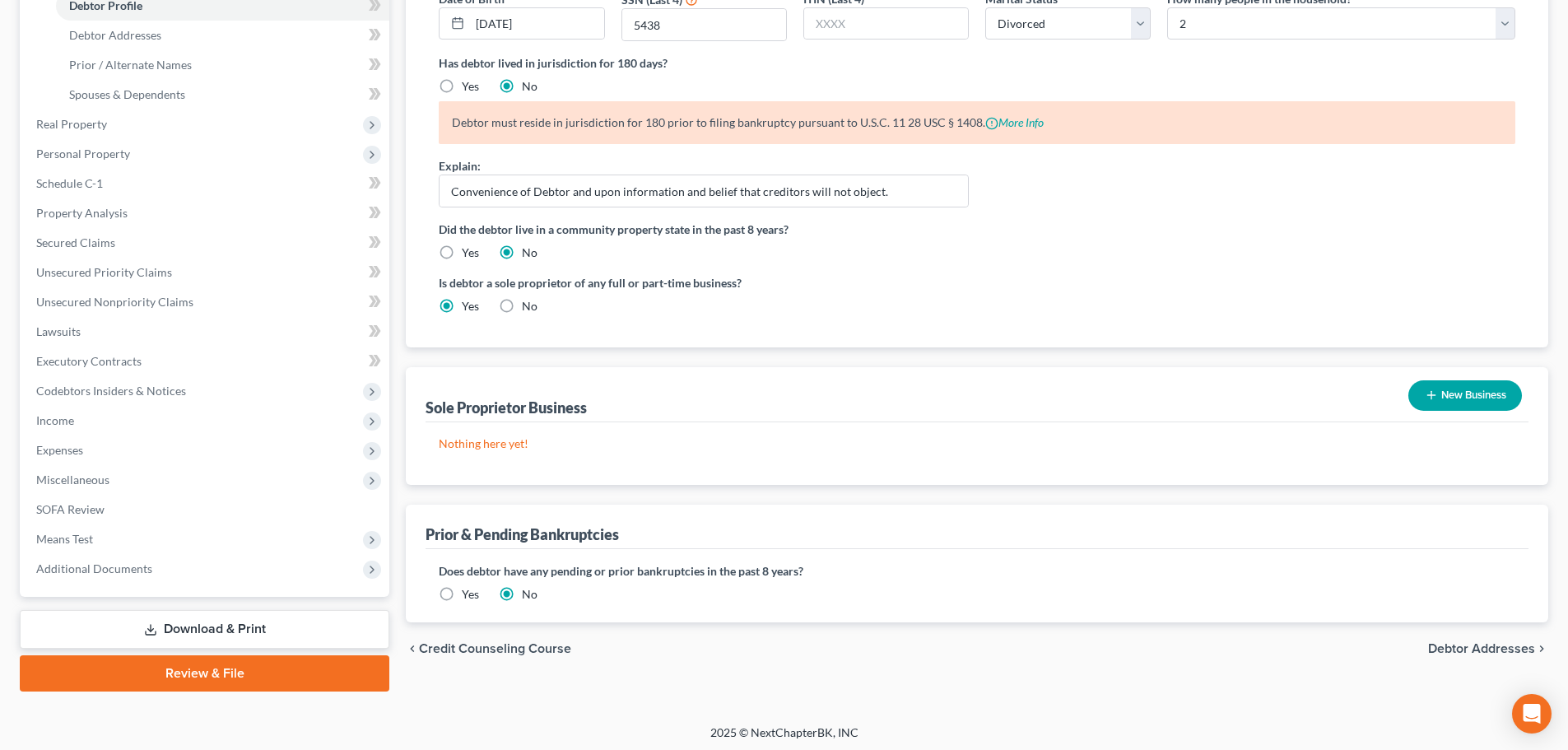
scroll to position [329, 0]
click at [1462, 402] on button "New Business" at bounding box center [1465, 394] width 114 height 31
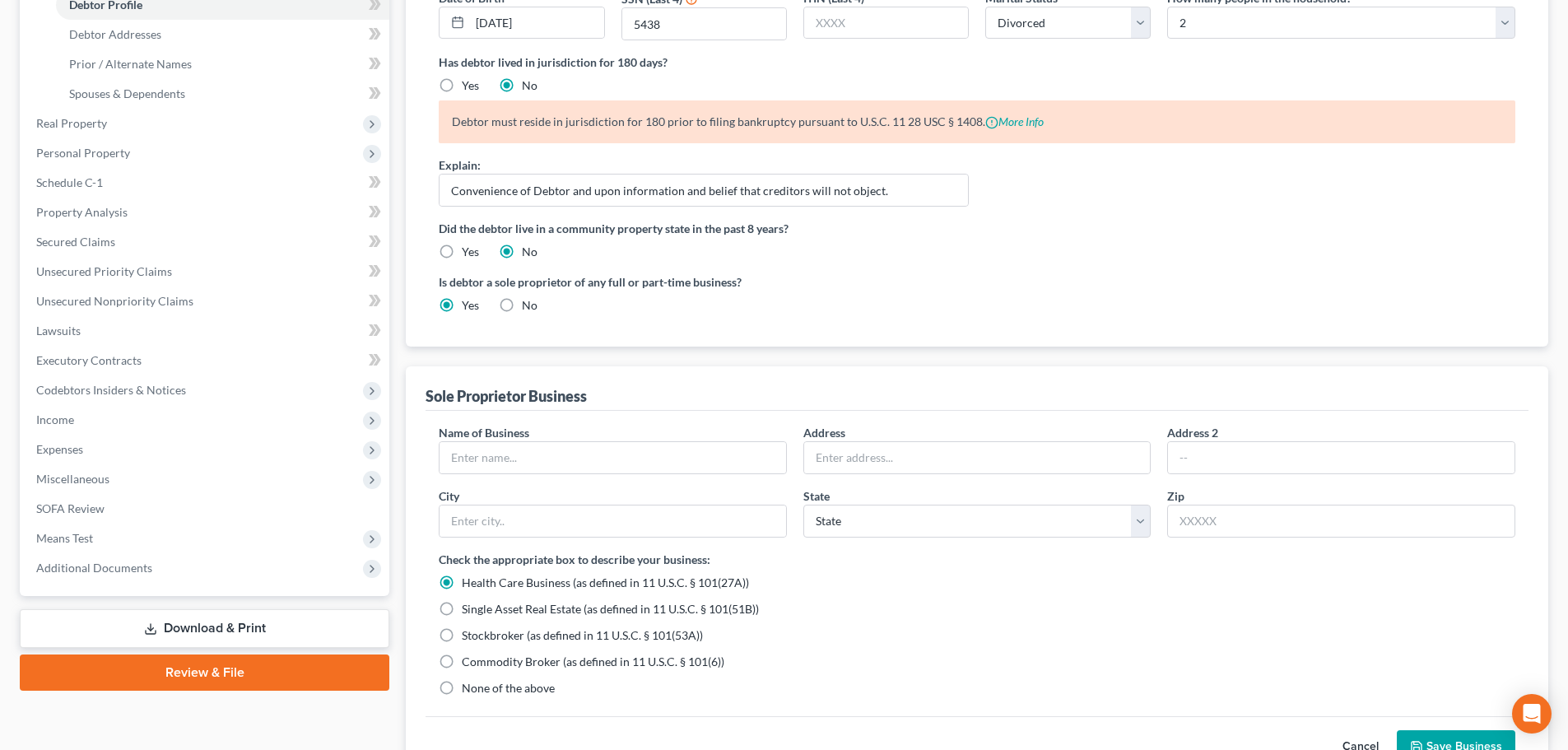
click at [461, 689] on label "None of the above" at bounding box center [508, 688] width 93 height 17
click at [468, 689] on input "None of the above" at bounding box center [473, 685] width 11 height 11
radio input "true"
radio input "false"
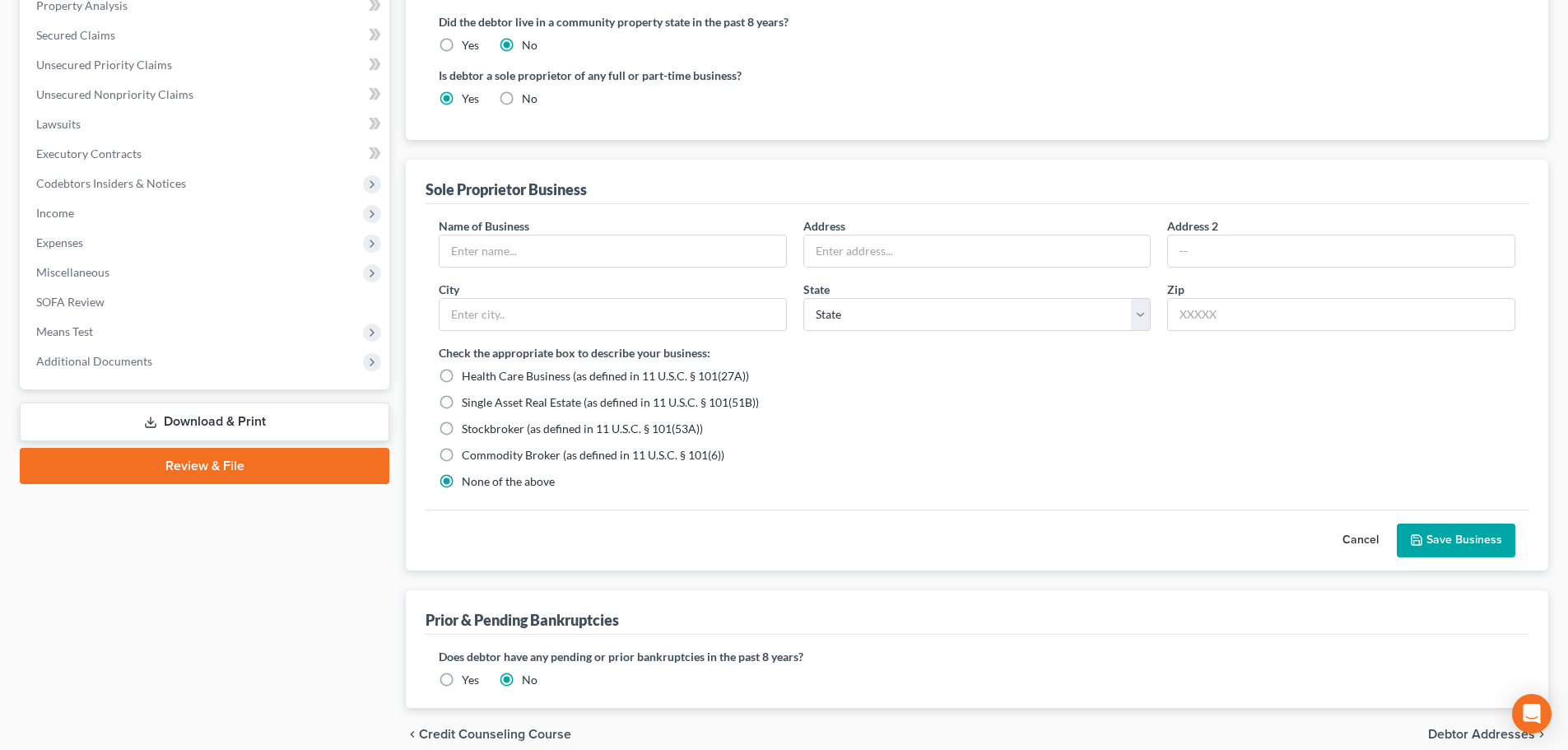
scroll to position [576, 0]
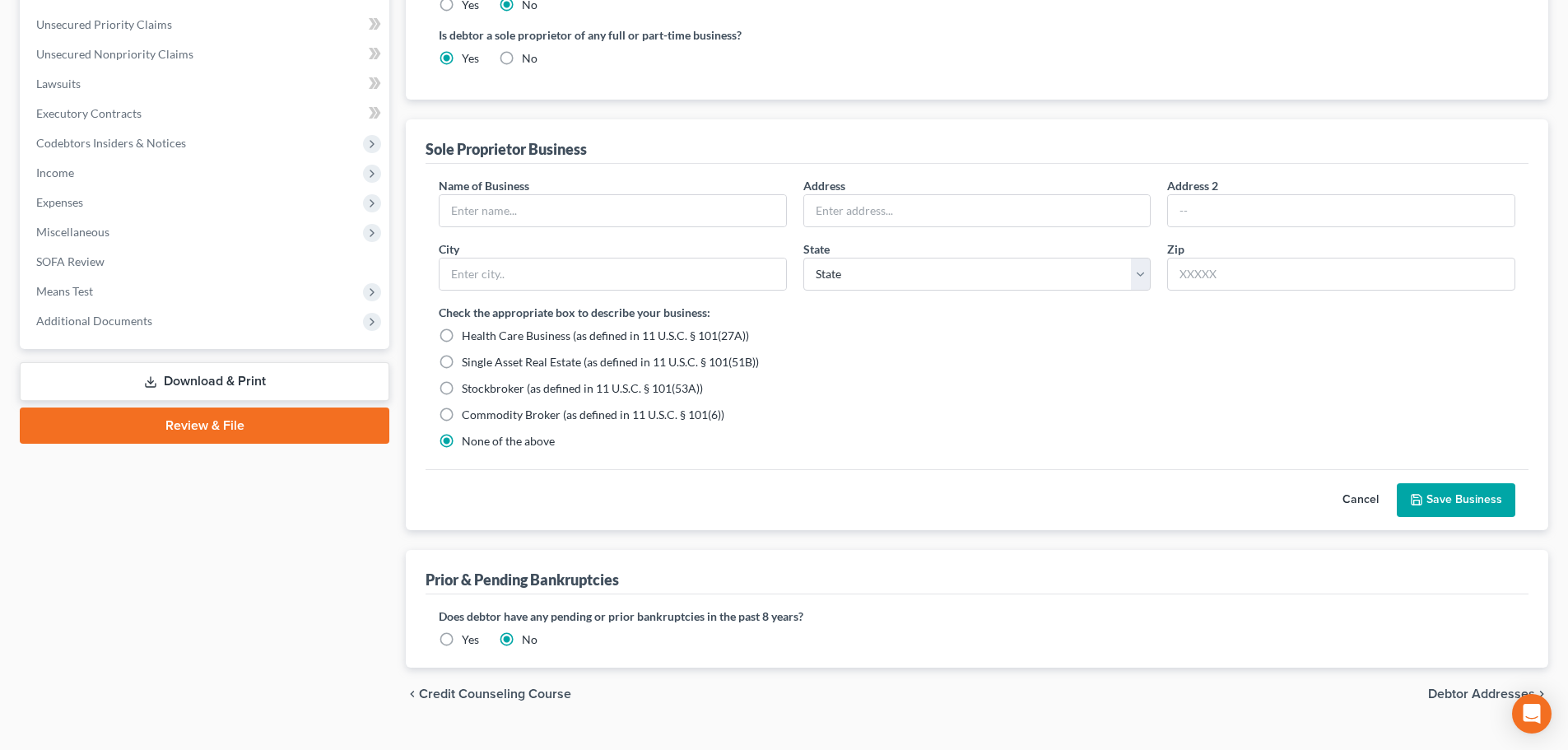
click at [594, 193] on div "Name of Business *" at bounding box center [613, 202] width 365 height 50
click at [593, 205] on input "text" at bounding box center [613, 210] width 347 height 32
type input "lumpysoprano"
click at [882, 214] on input "text" at bounding box center [977, 210] width 347 height 32
click at [912, 217] on input "text" at bounding box center [977, 210] width 347 height 32
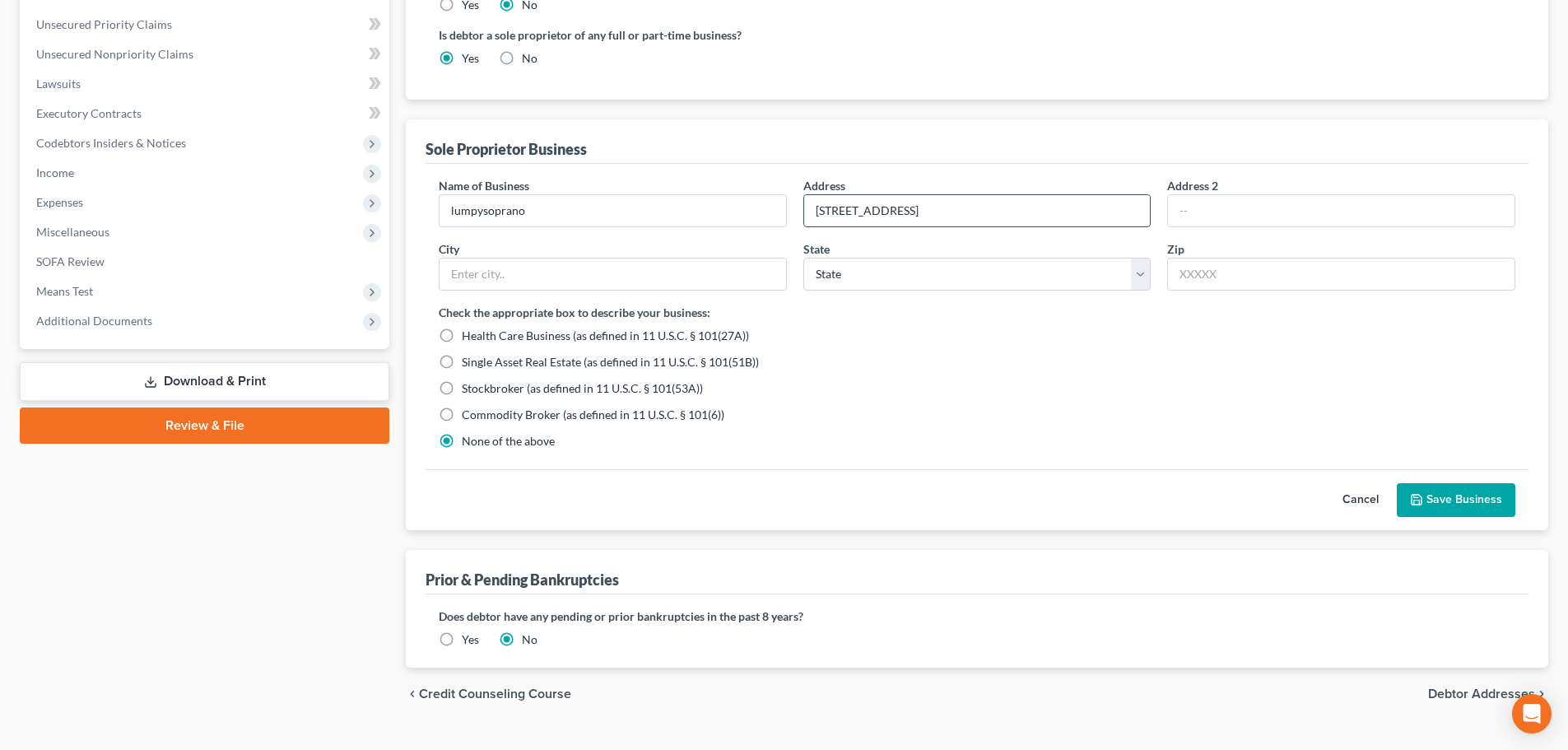
type input "111 Baccalaureate Blvd."
click at [1266, 265] on input "text" at bounding box center [1342, 274] width 348 height 33
type input "27713"
type input "Durham"
select select "28"
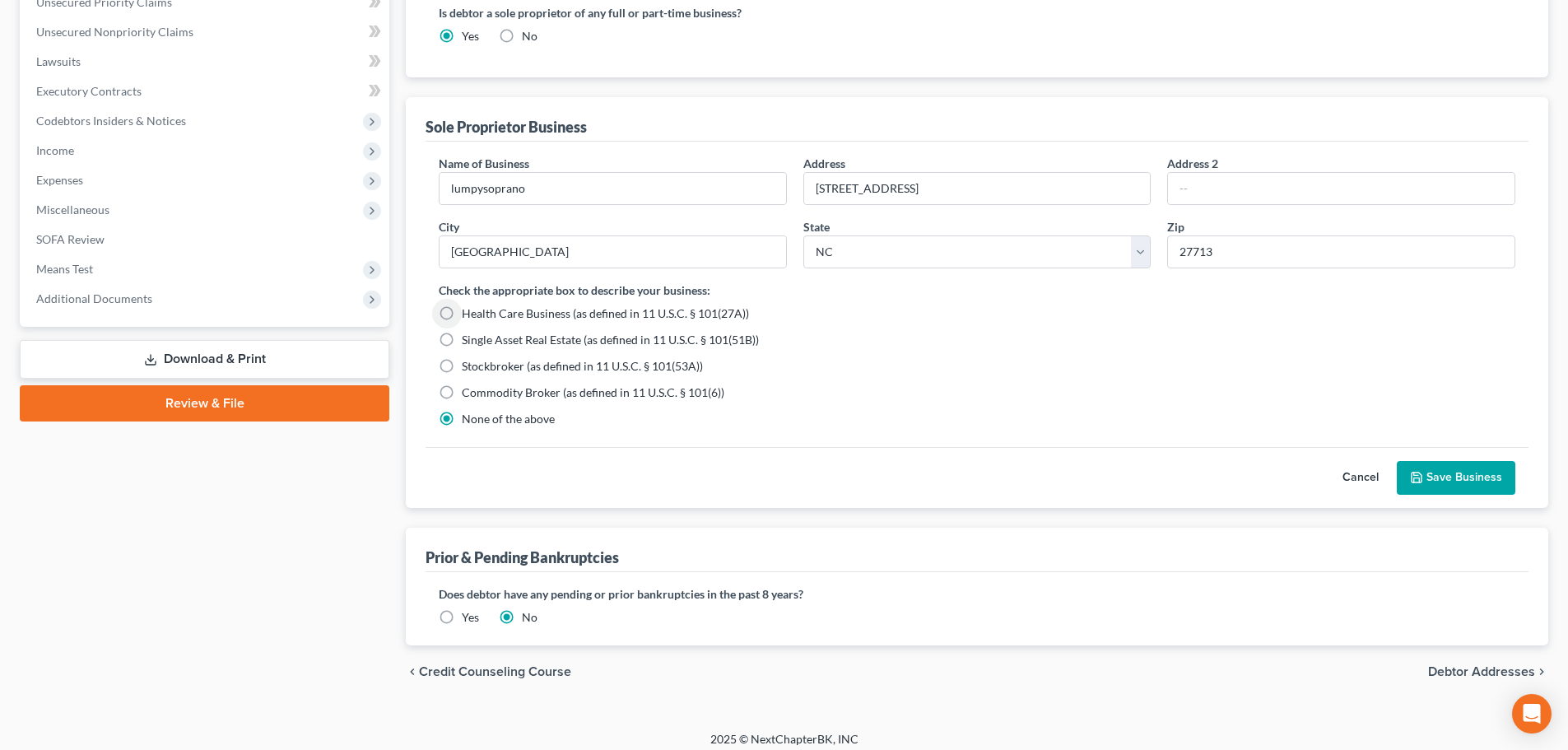
scroll to position [610, 0]
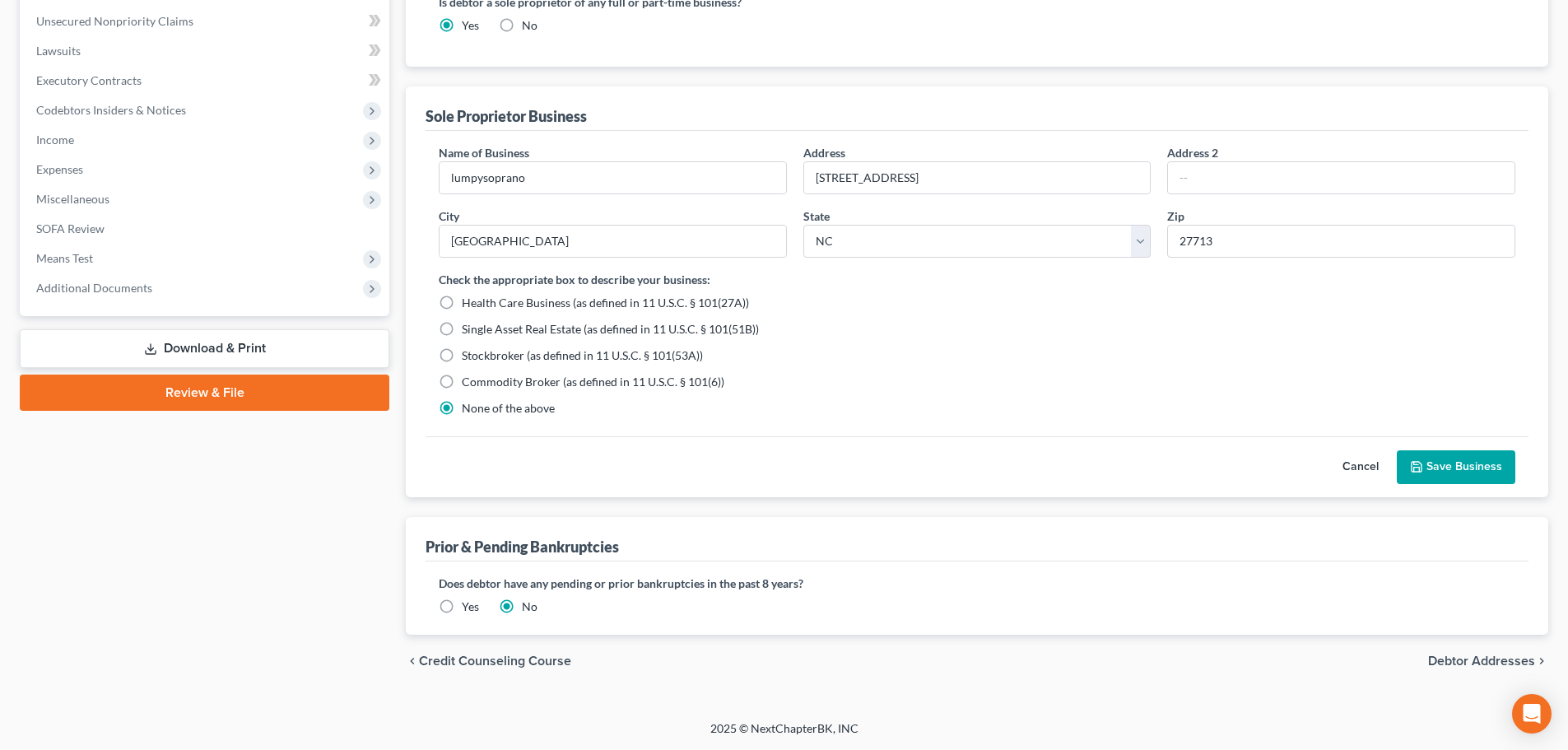
click at [1455, 466] on button "Save Business" at bounding box center [1456, 467] width 119 height 35
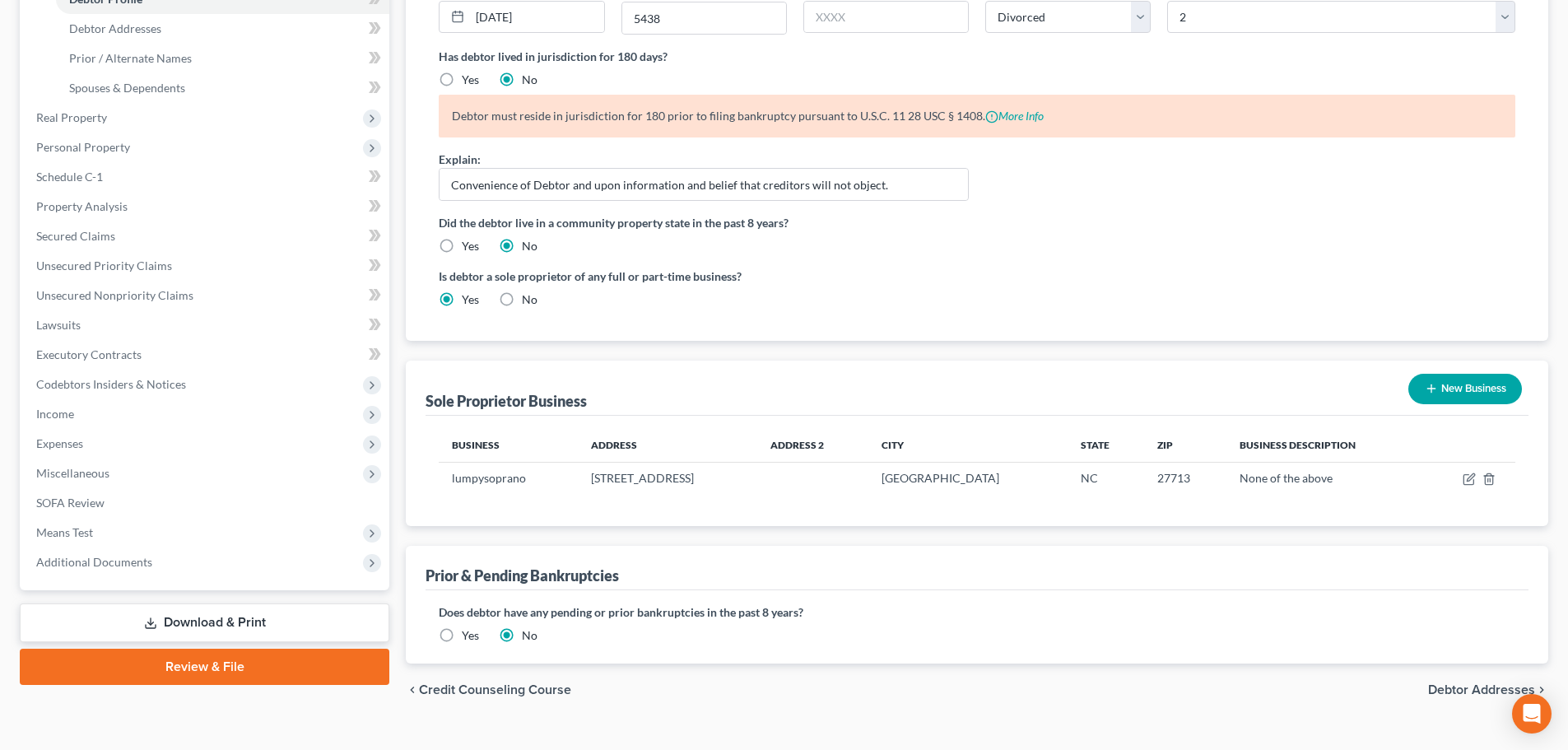
scroll to position [364, 0]
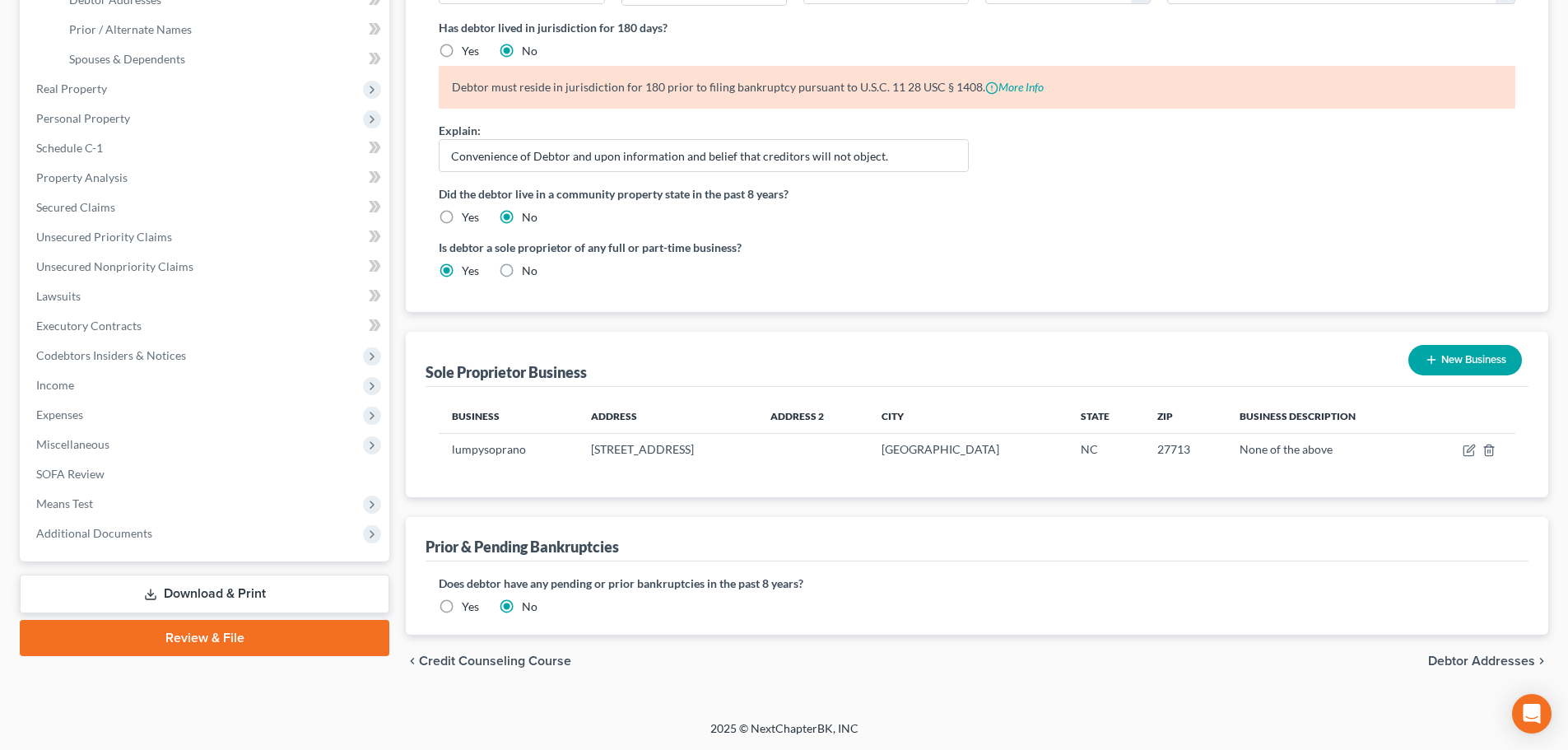
click at [1473, 656] on span "Debtor Addresses" at bounding box center [1482, 660] width 107 height 13
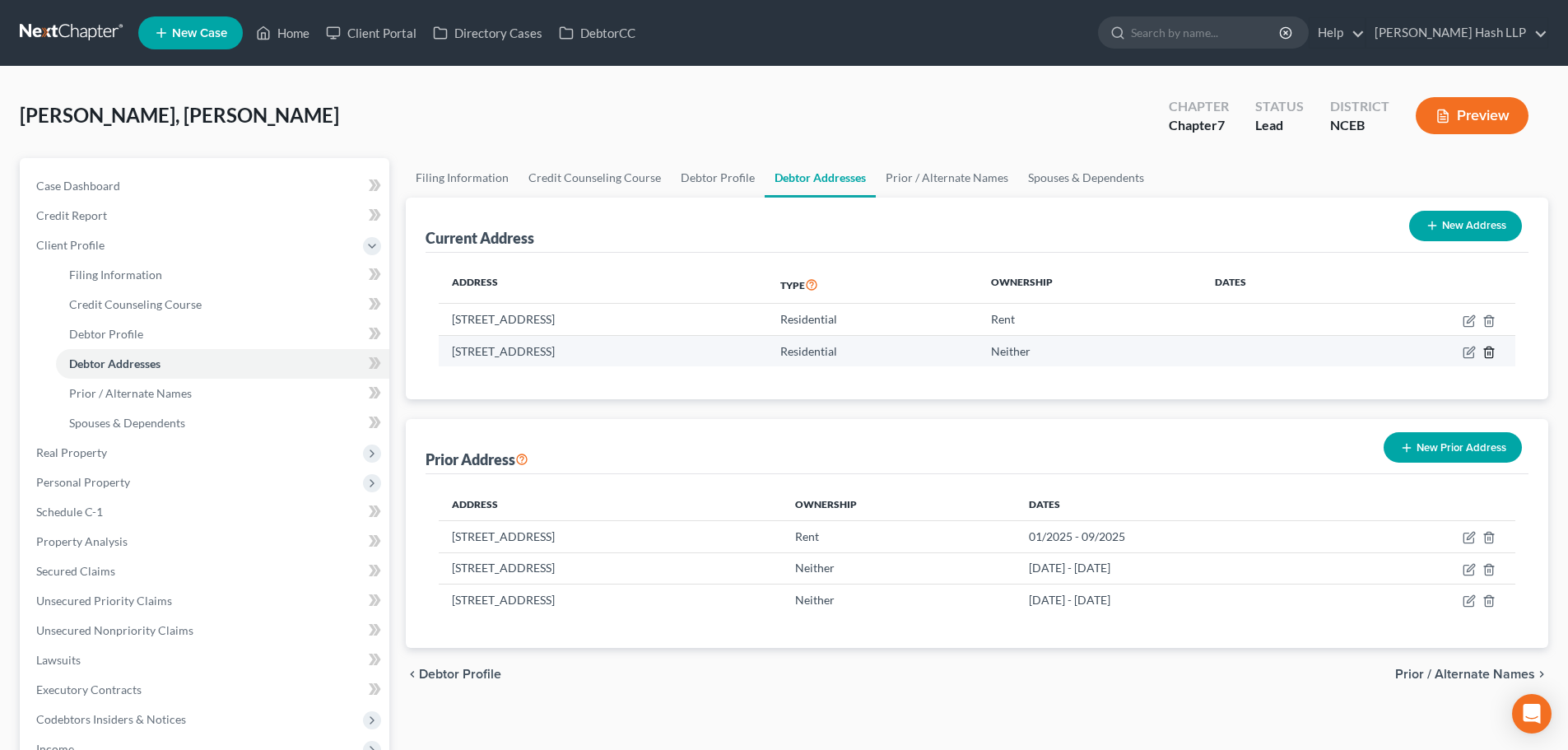
click at [1493, 353] on icon "button" at bounding box center [1488, 352] width 7 height 11
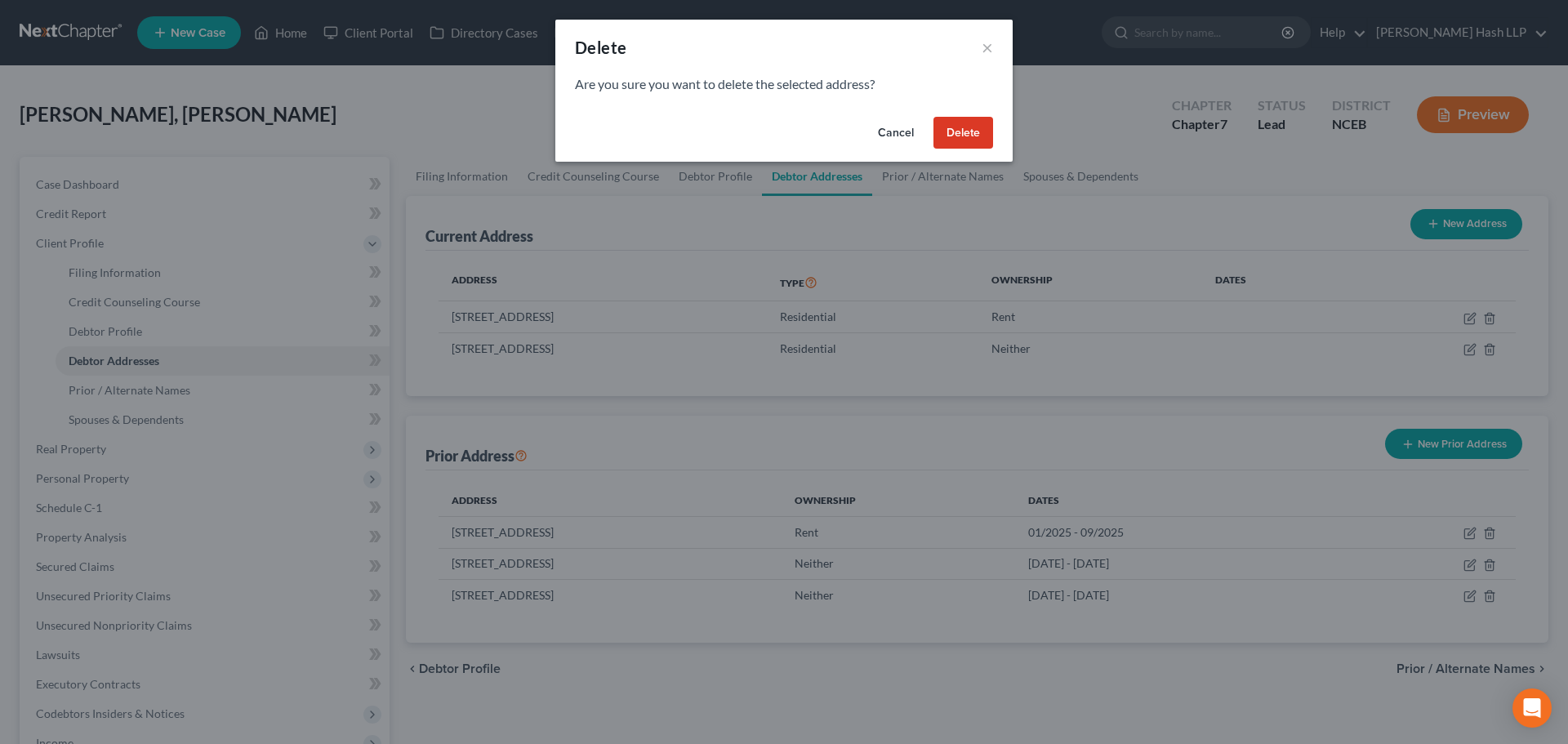
click at [969, 133] on button "Delete" at bounding box center [962, 132] width 60 height 32
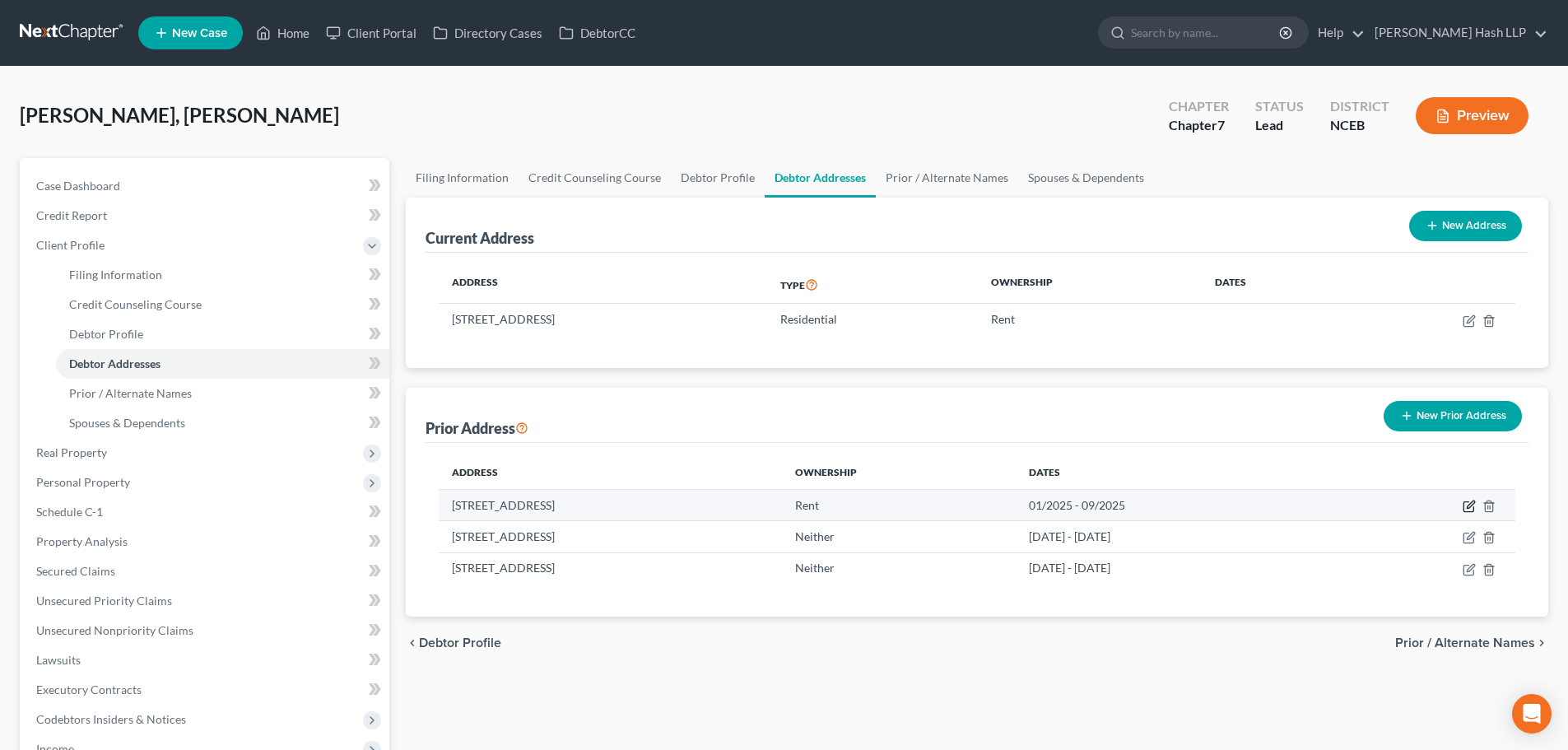
click at [1468, 506] on icon "button" at bounding box center [1469, 506] width 13 height 13
select select "28"
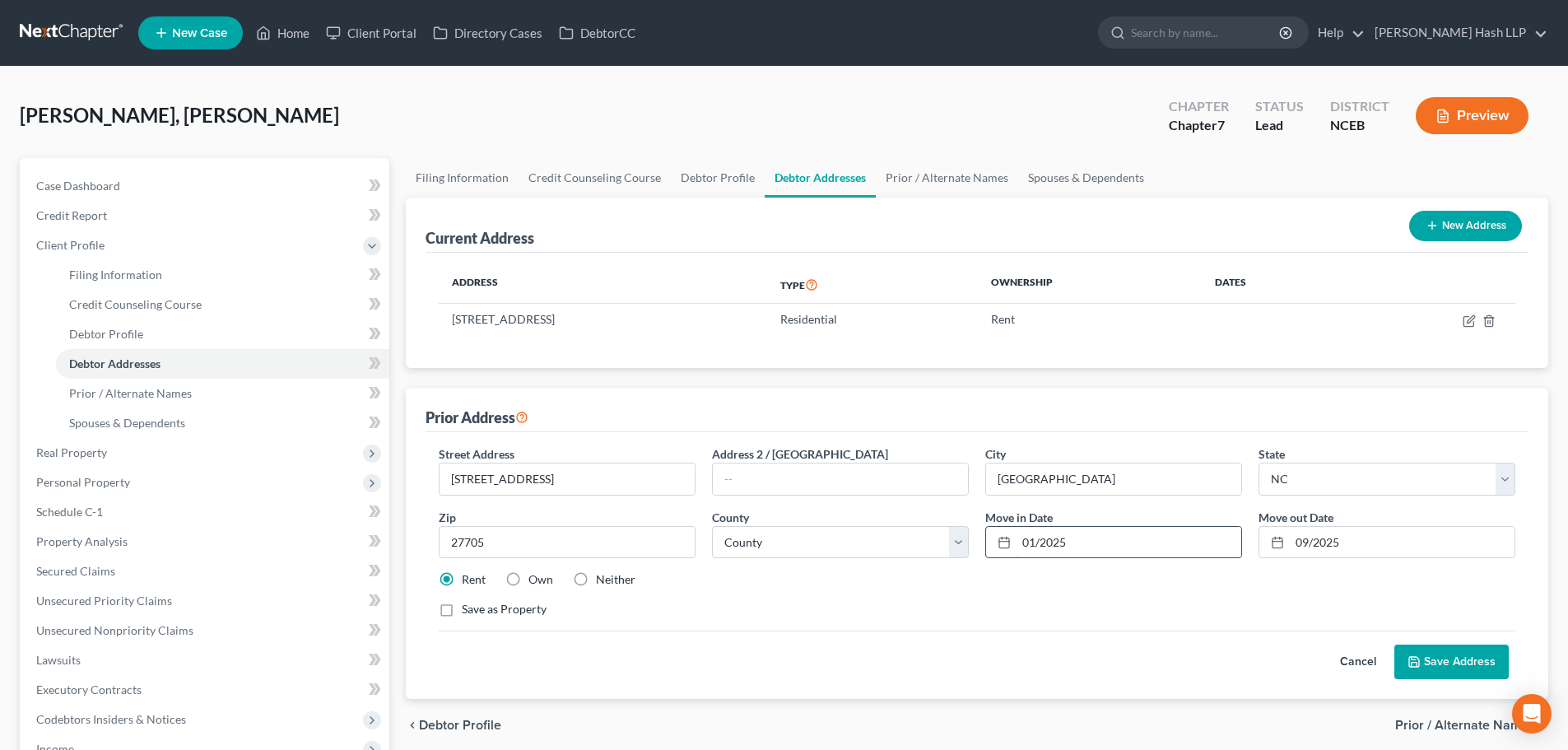
click at [1029, 541] on input "01/2025" at bounding box center [1128, 542] width 224 height 32
type input "07/2024"
click at [1303, 538] on input "09/2025" at bounding box center [1402, 542] width 224 height 32
type input "08/2025"
click at [1453, 654] on button "Save Address" at bounding box center [1451, 661] width 115 height 35
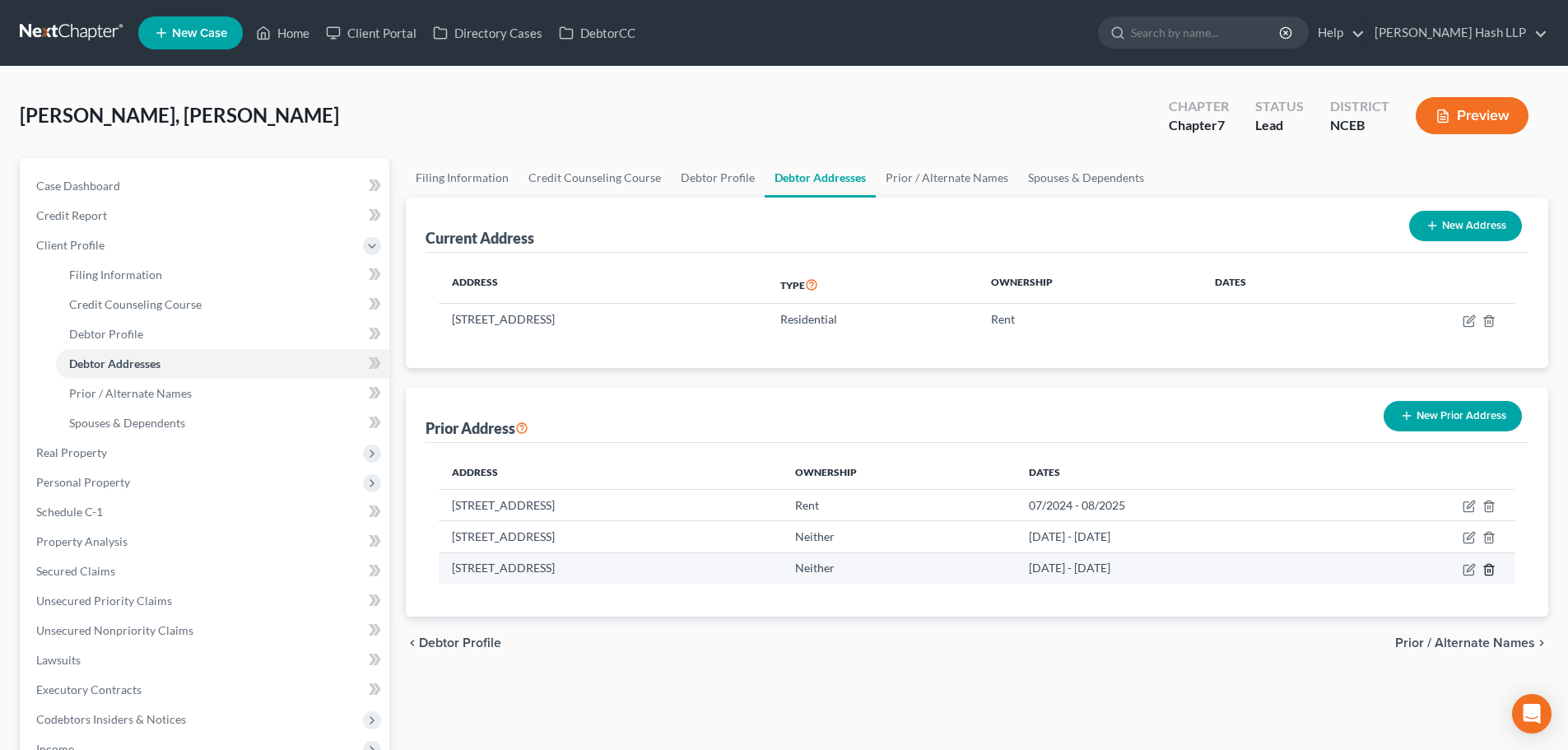
click at [1492, 570] on icon "button" at bounding box center [1489, 569] width 13 height 13
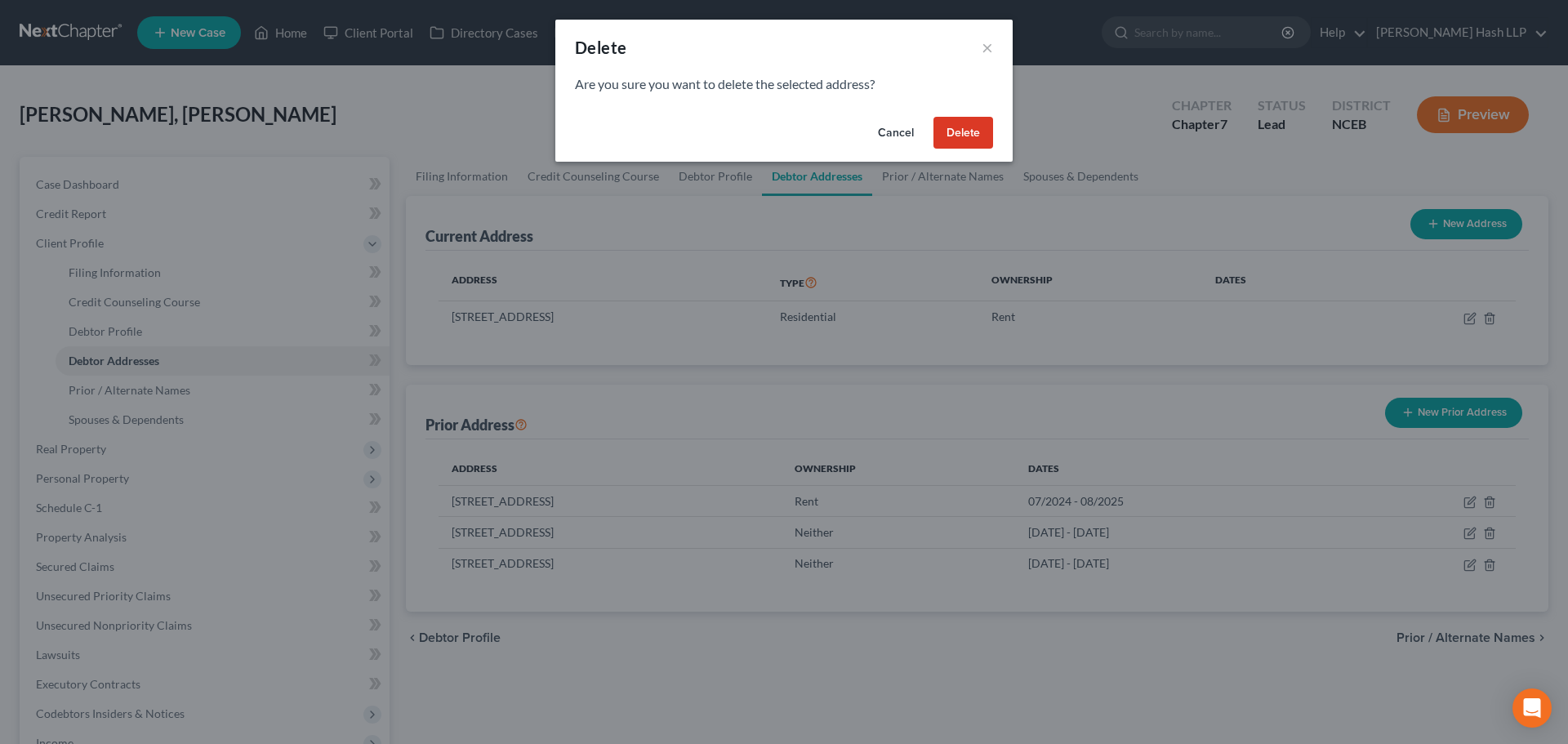
drag, startPoint x: 953, startPoint y: 131, endPoint x: 942, endPoint y: 134, distance: 11.4
click at [952, 131] on button "Delete" at bounding box center [962, 132] width 60 height 32
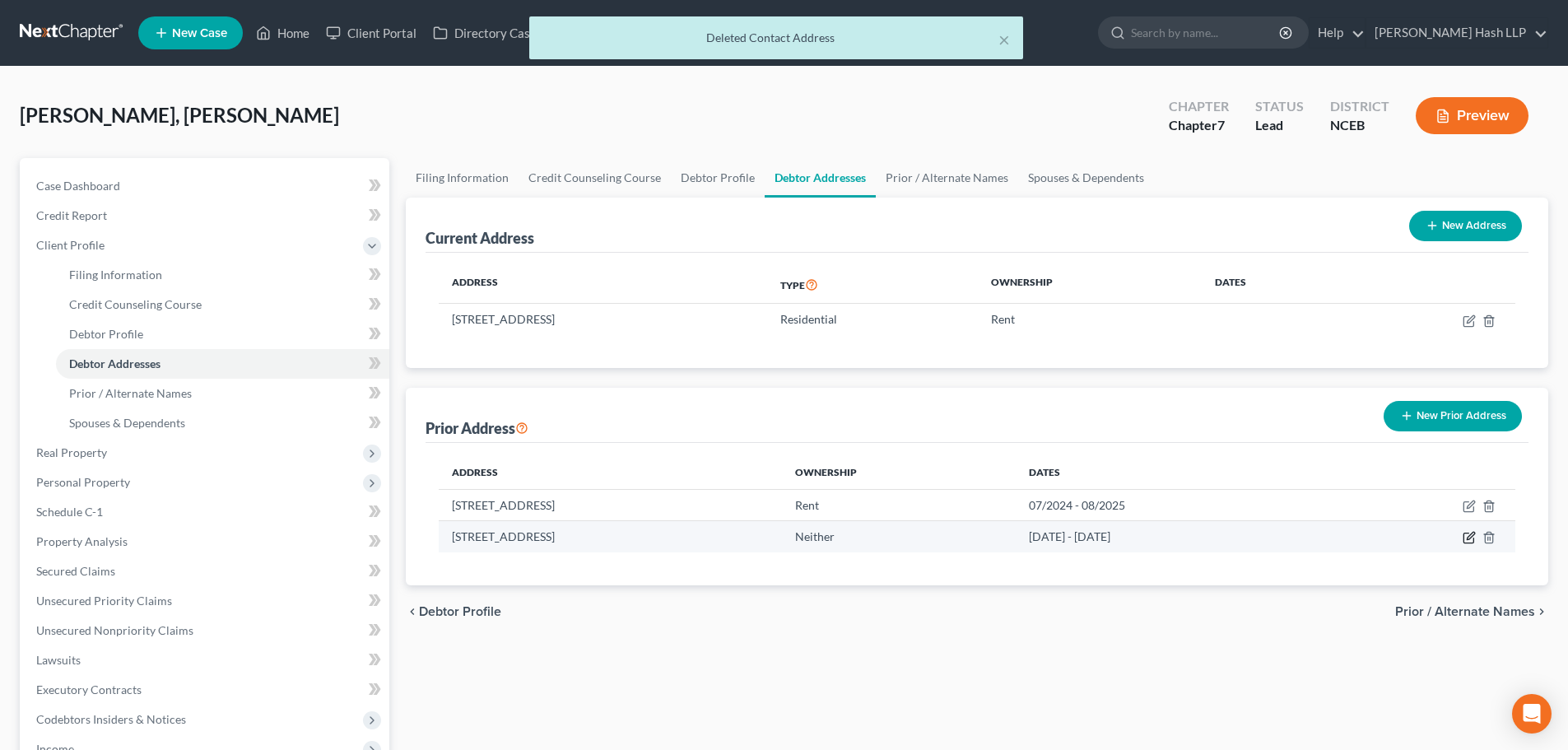
click at [1468, 536] on icon "button" at bounding box center [1469, 537] width 13 height 13
select select "28"
select select "31"
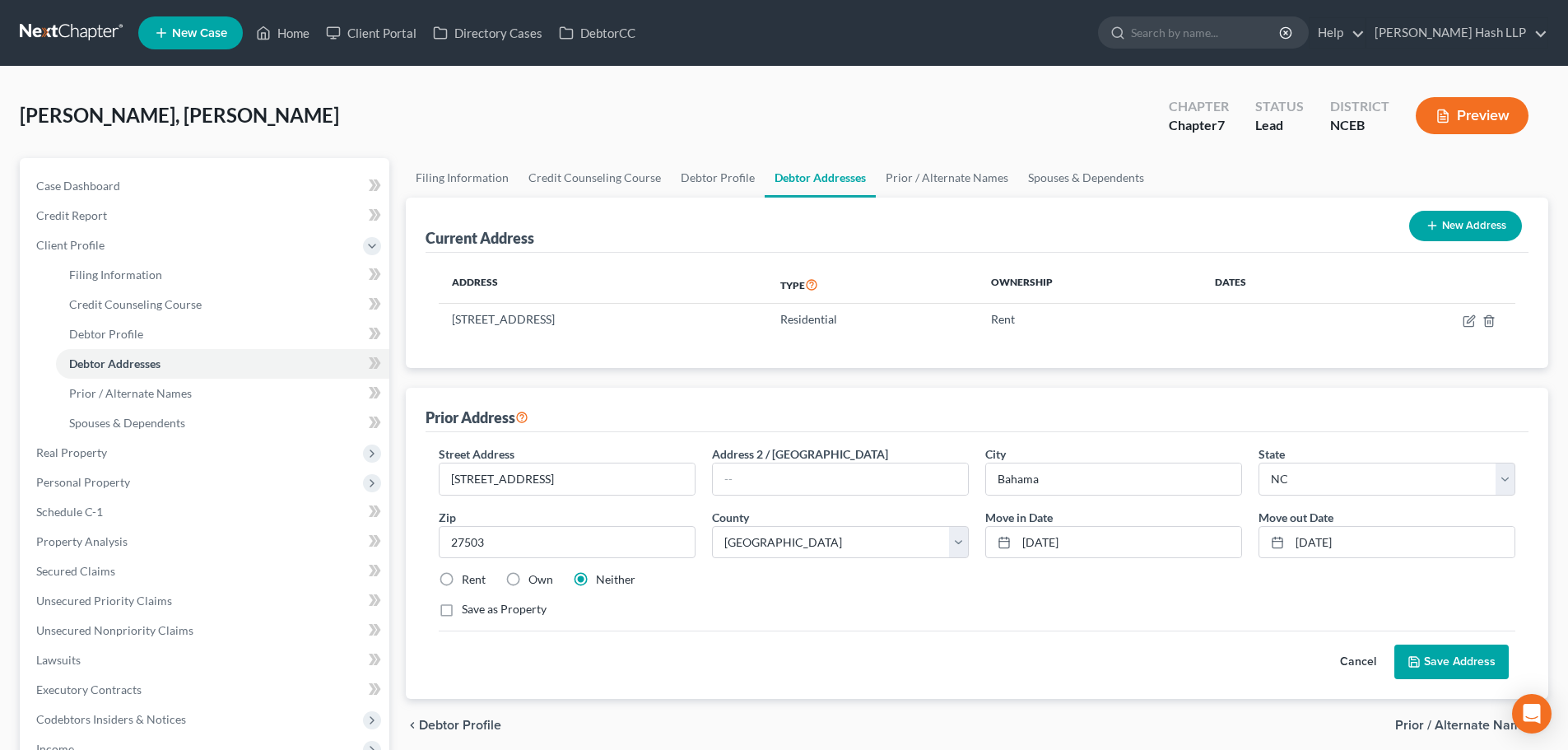
click at [529, 582] on label "Own" at bounding box center [540, 579] width 25 height 17
click at [536, 582] on input "Own" at bounding box center [540, 576] width 11 height 11
radio input "true"
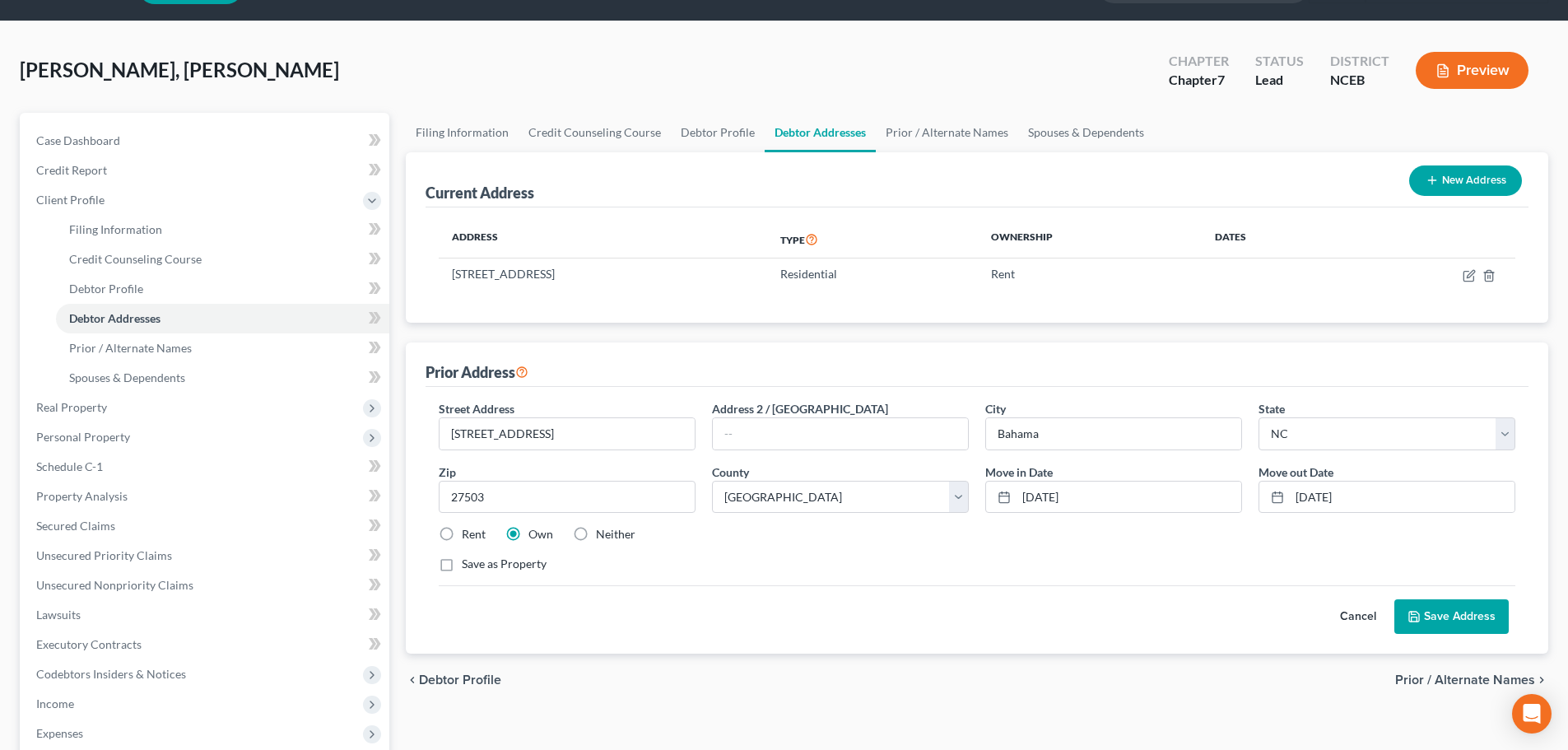
scroll to position [82, 0]
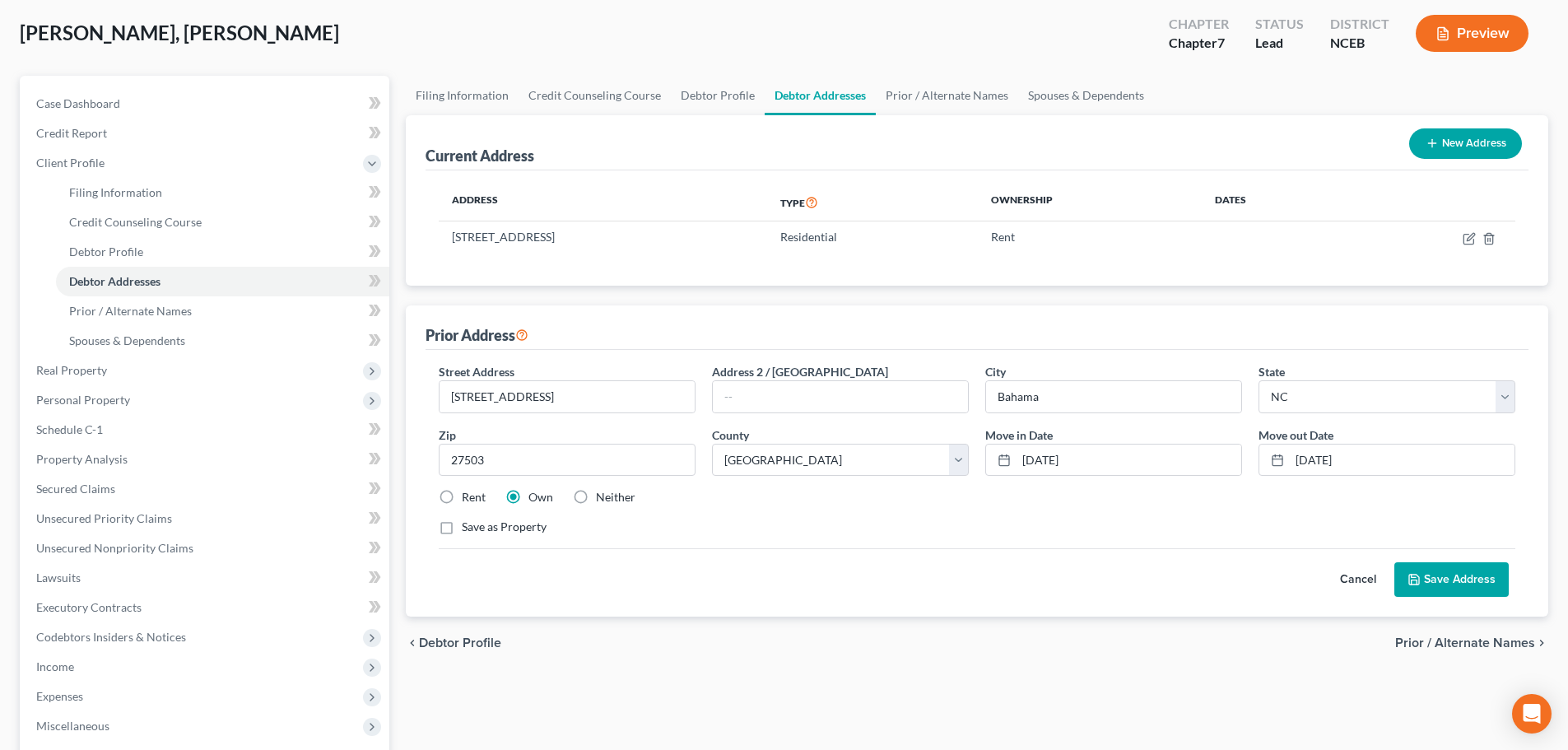
click at [1441, 573] on button "Save Address" at bounding box center [1451, 579] width 115 height 35
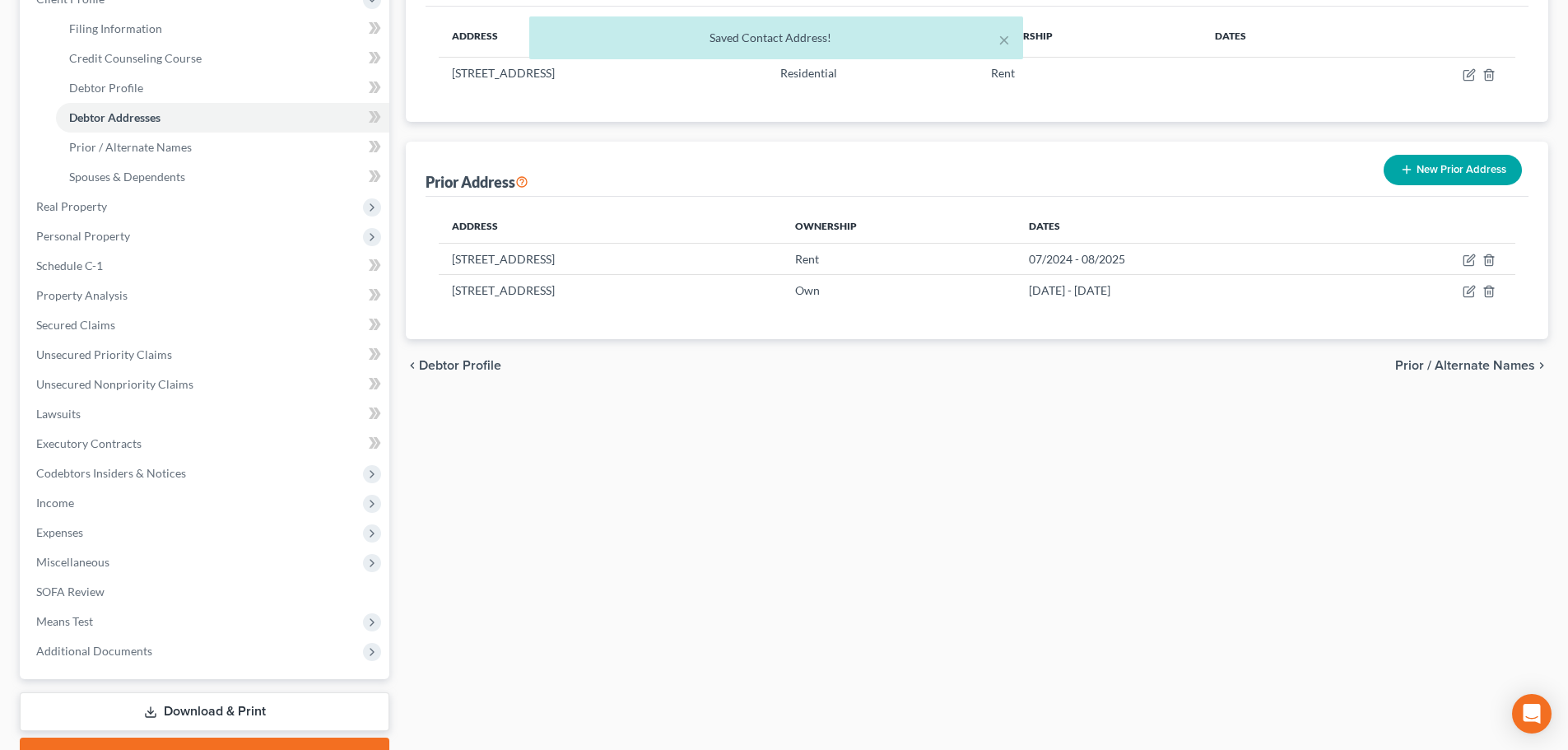
scroll to position [247, 0]
click at [1458, 370] on span "Prior / Alternate Names" at bounding box center [1465, 364] width 140 height 13
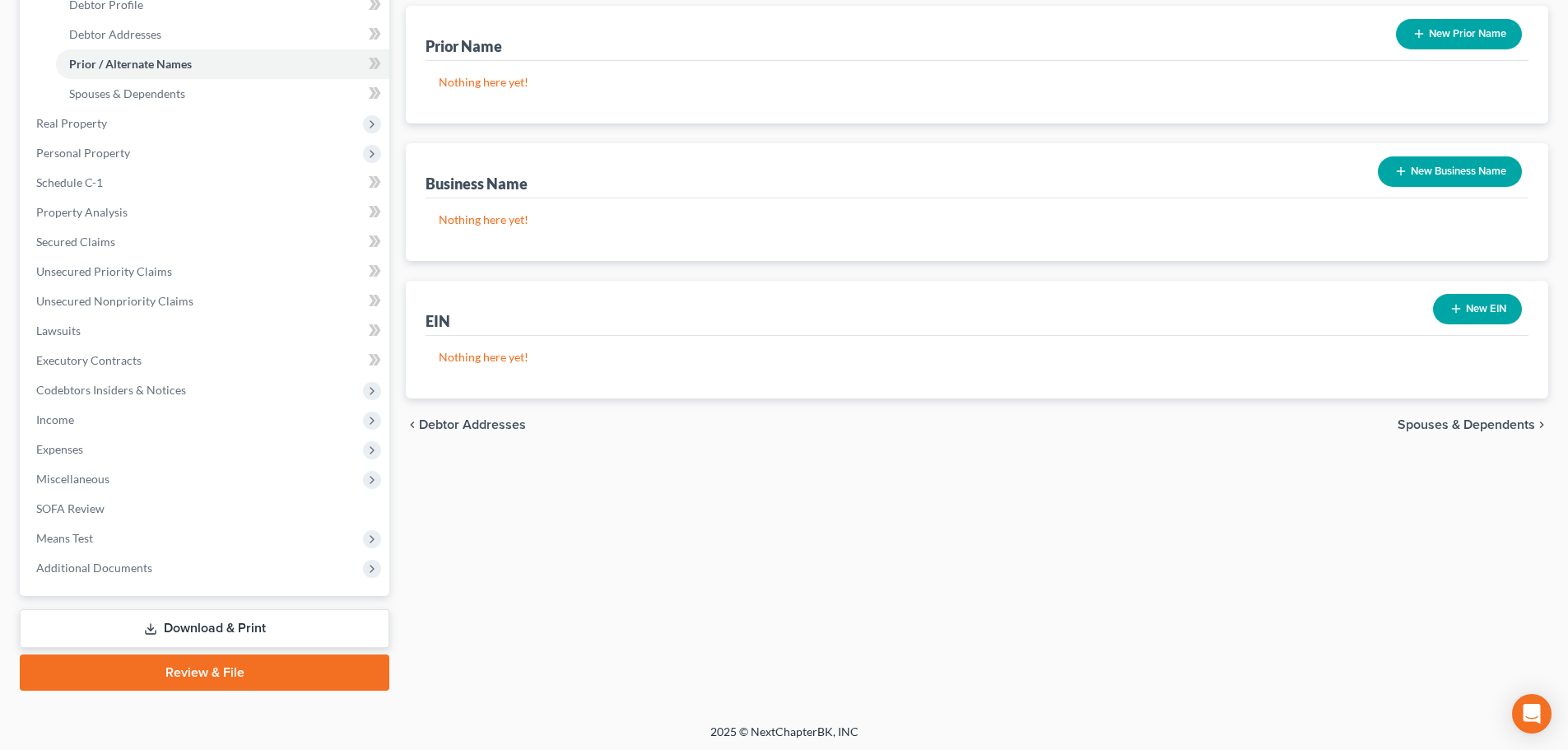
scroll to position [333, 0]
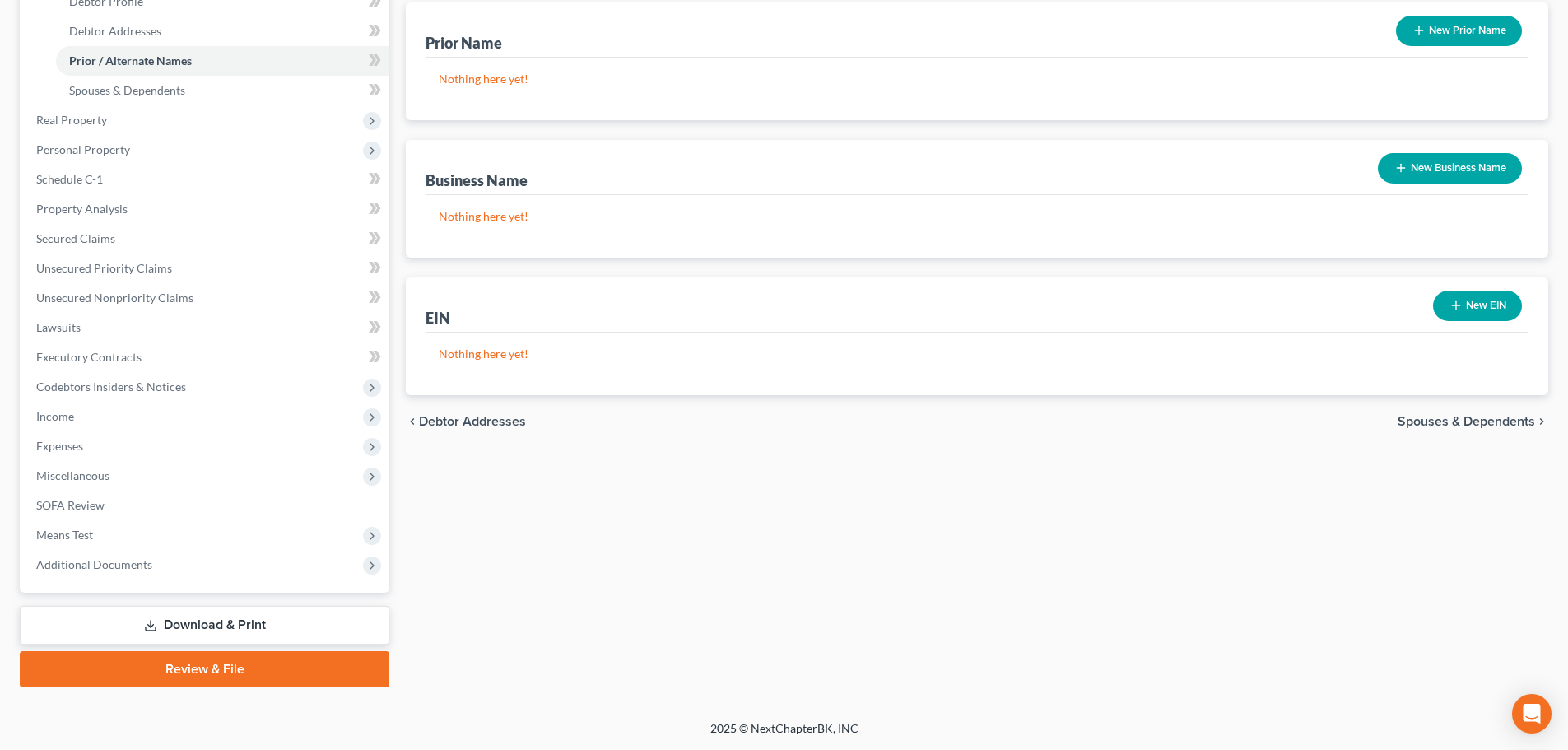
click at [1479, 420] on span "Spouses & Dependents" at bounding box center [1466, 421] width 137 height 13
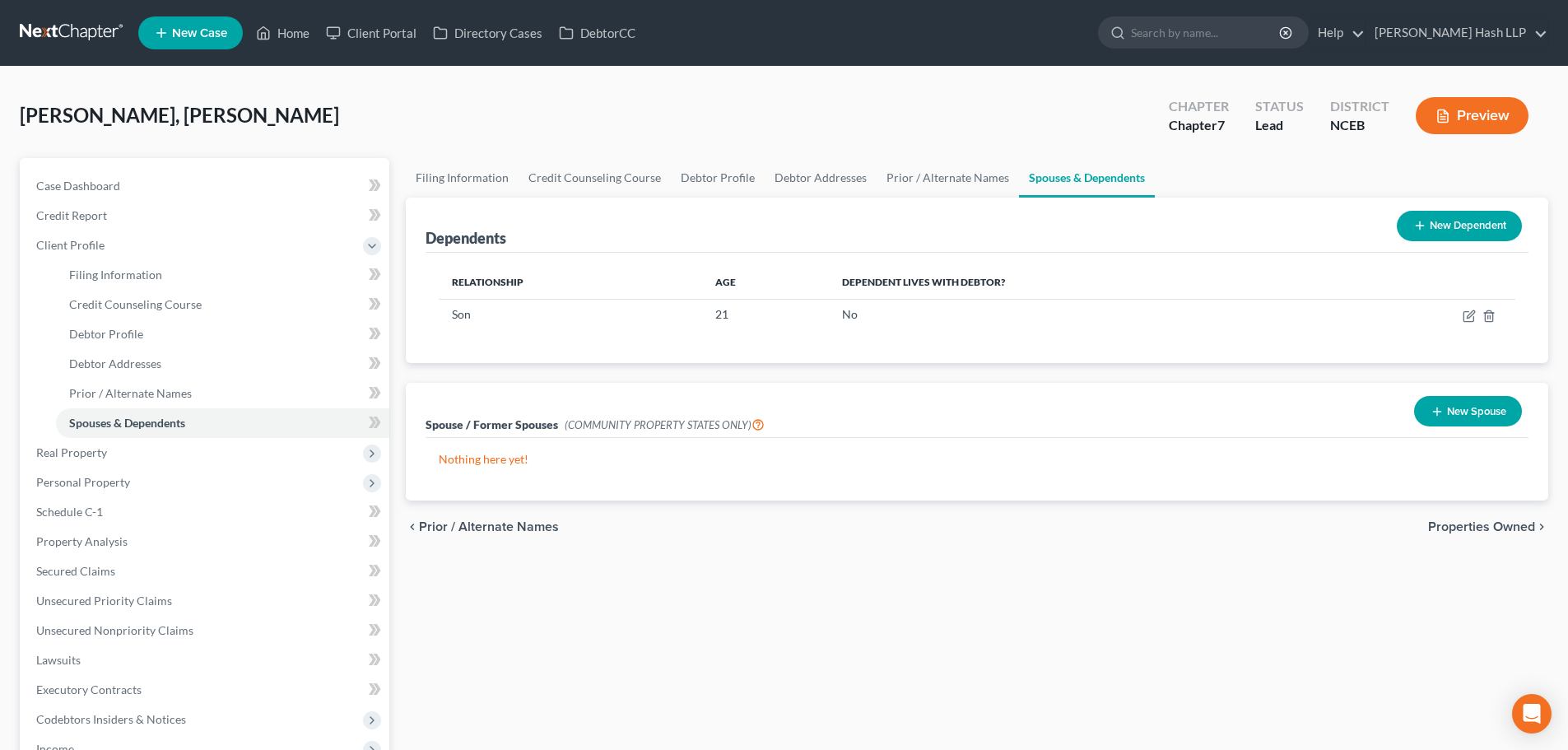
click at [1479, 527] on span "Properties Owned" at bounding box center [1482, 527] width 107 height 13
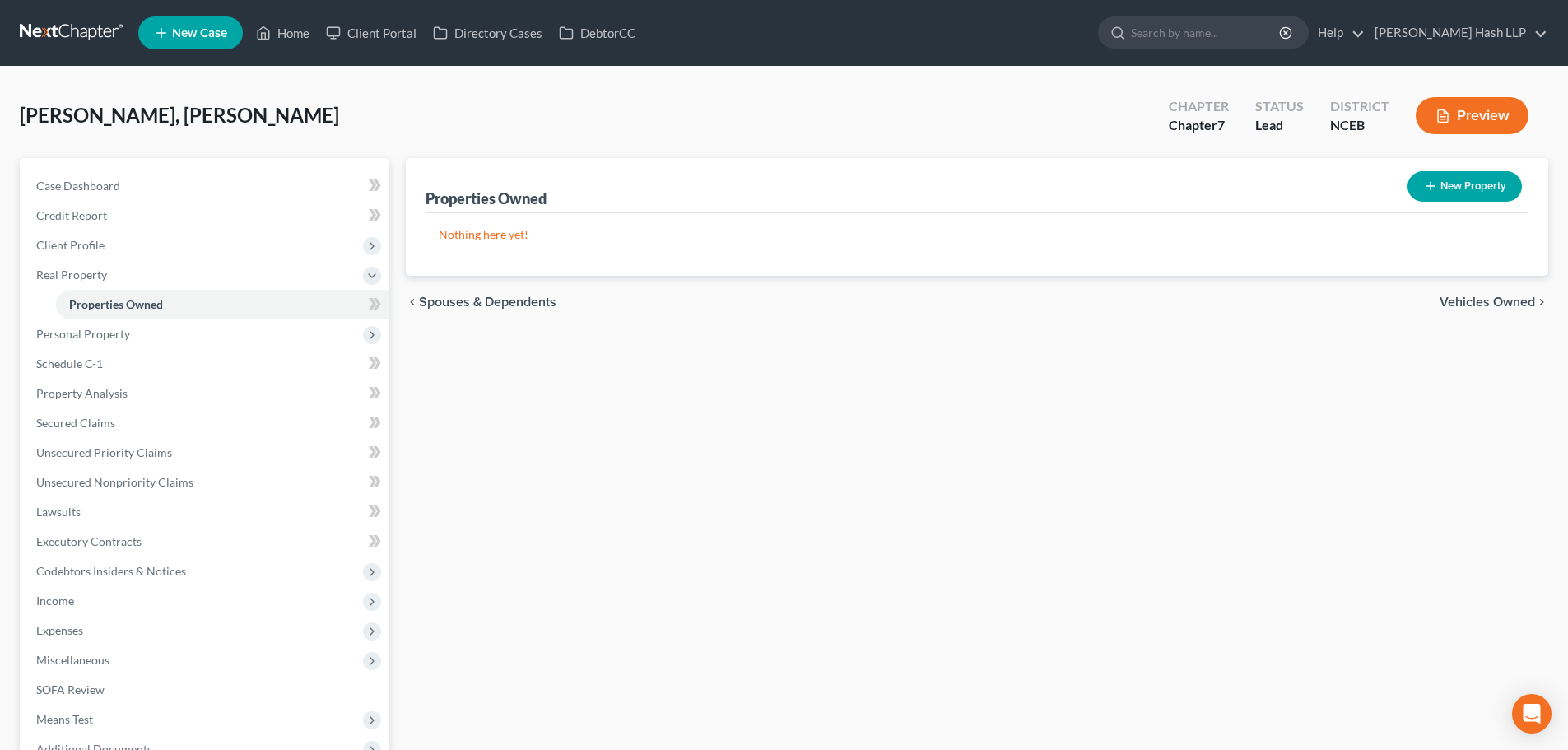
click at [1485, 300] on span "Vehicles Owned" at bounding box center [1487, 301] width 96 height 13
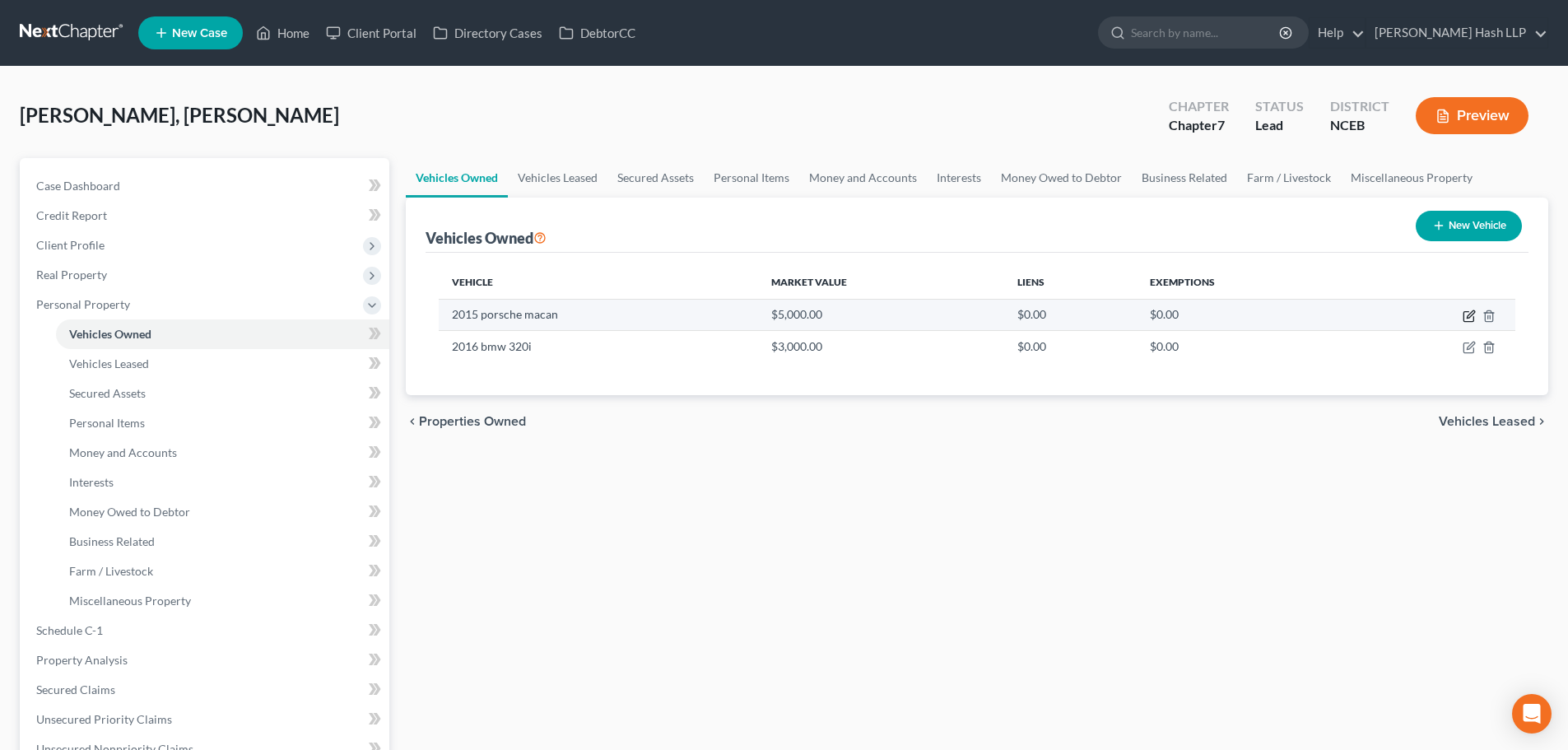
click at [1467, 312] on icon "button" at bounding box center [1468, 317] width 10 height 10
select select "0"
select select "11"
select select "1"
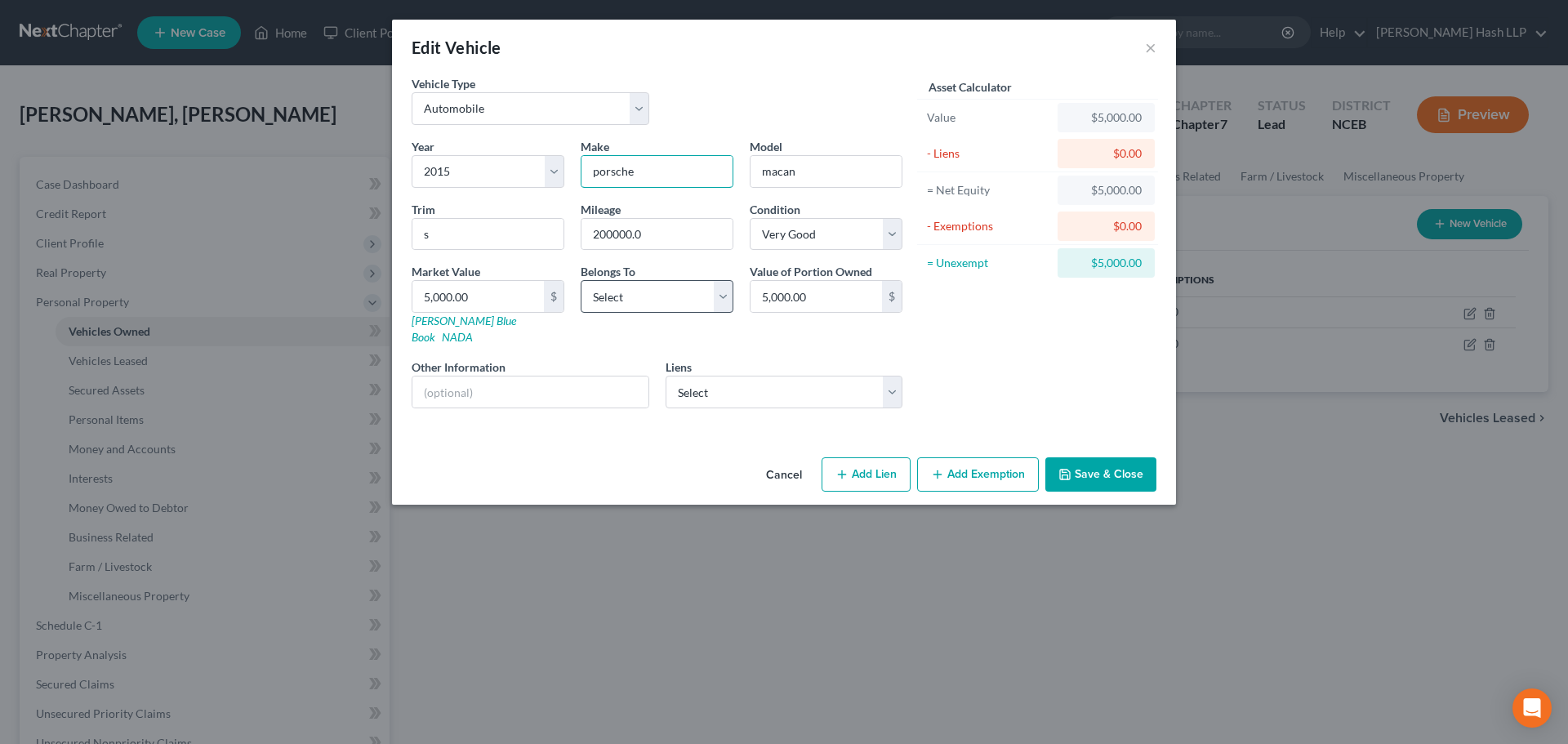
drag, startPoint x: 591, startPoint y: 172, endPoint x: 589, endPoint y: 282, distance: 110.0
click at [591, 175] on input "porsche" at bounding box center [657, 172] width 151 height 31
type input "Porsche"
click at [757, 173] on input "macan" at bounding box center [826, 172] width 151 height 31
type input "Macan"
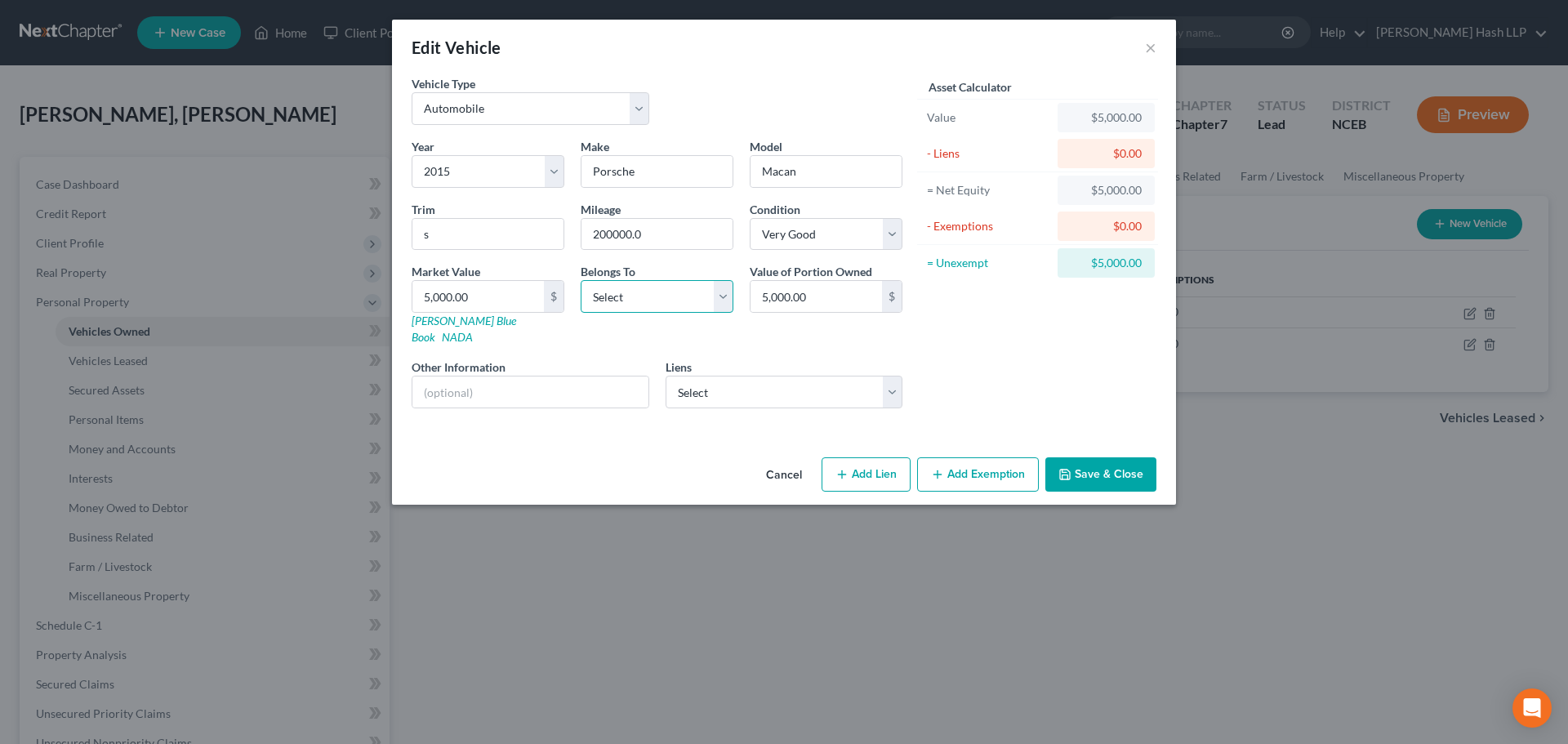
click at [720, 299] on select "Select Debtor 1 Only Debtor 2 Only Debtor 1 And Debtor 2 Only At Least One Of T…" at bounding box center [657, 296] width 153 height 32
select select "0"
click at [580, 280] on select "Select Debtor 1 Only Debtor 2 Only Debtor 1 And Debtor 2 Only At Least One Of T…" at bounding box center [657, 296] width 153 height 32
click at [981, 349] on div "Asset Calculator Value $5,000.00 - Liens $0.00 = Net Equity $5,000.00 - Exempti…" at bounding box center [1037, 248] width 254 height 346
click at [1119, 463] on button "Save & Close" at bounding box center [1101, 474] width 111 height 34
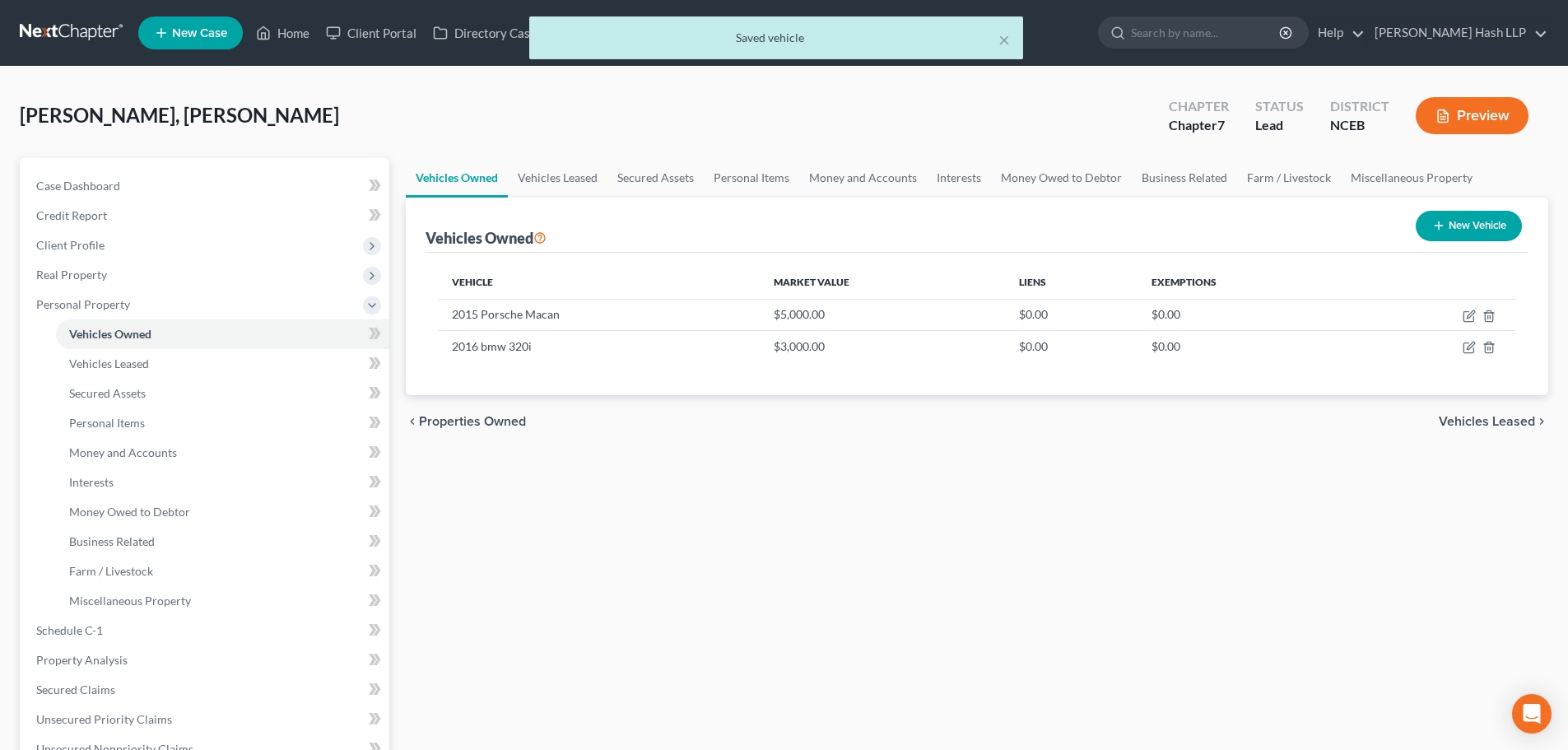
click at [291, 34] on div "× Saved vehicle" at bounding box center [776, 42] width 1568 height 51
click at [1003, 41] on button "×" at bounding box center [1005, 40] width 12 height 20
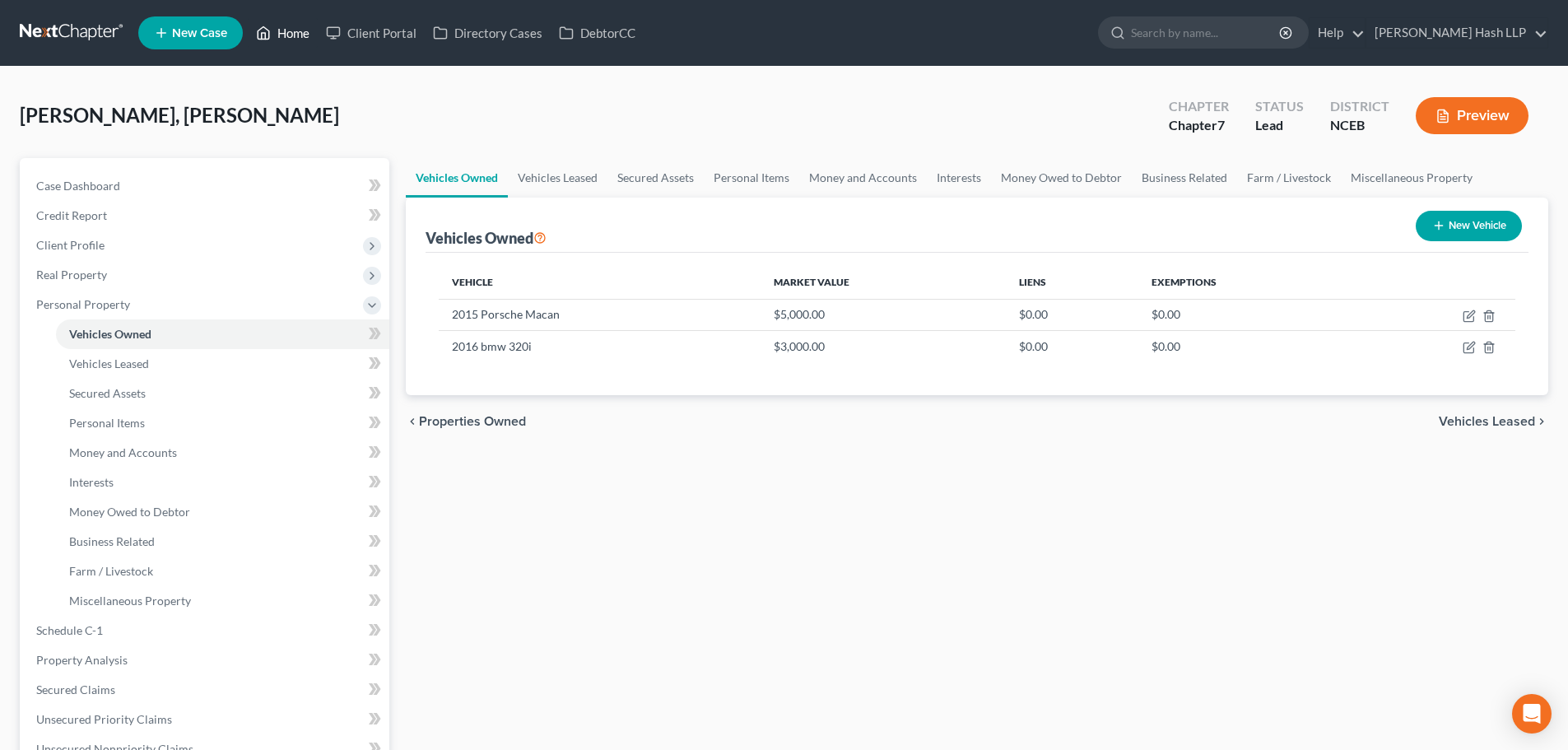
click at [296, 37] on link "Home" at bounding box center [283, 33] width 70 height 30
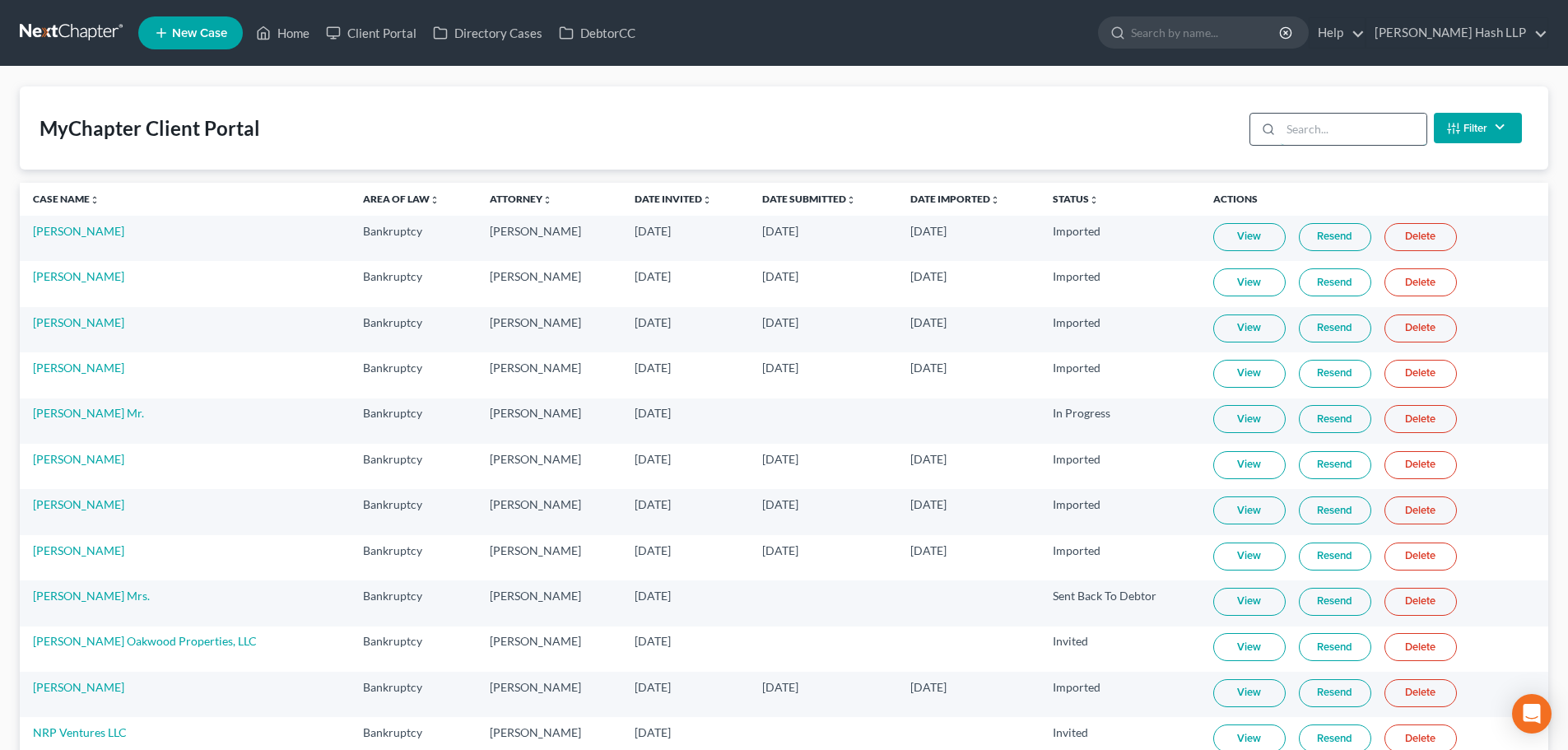
click at [1301, 125] on input "search" at bounding box center [1354, 129] width 145 height 32
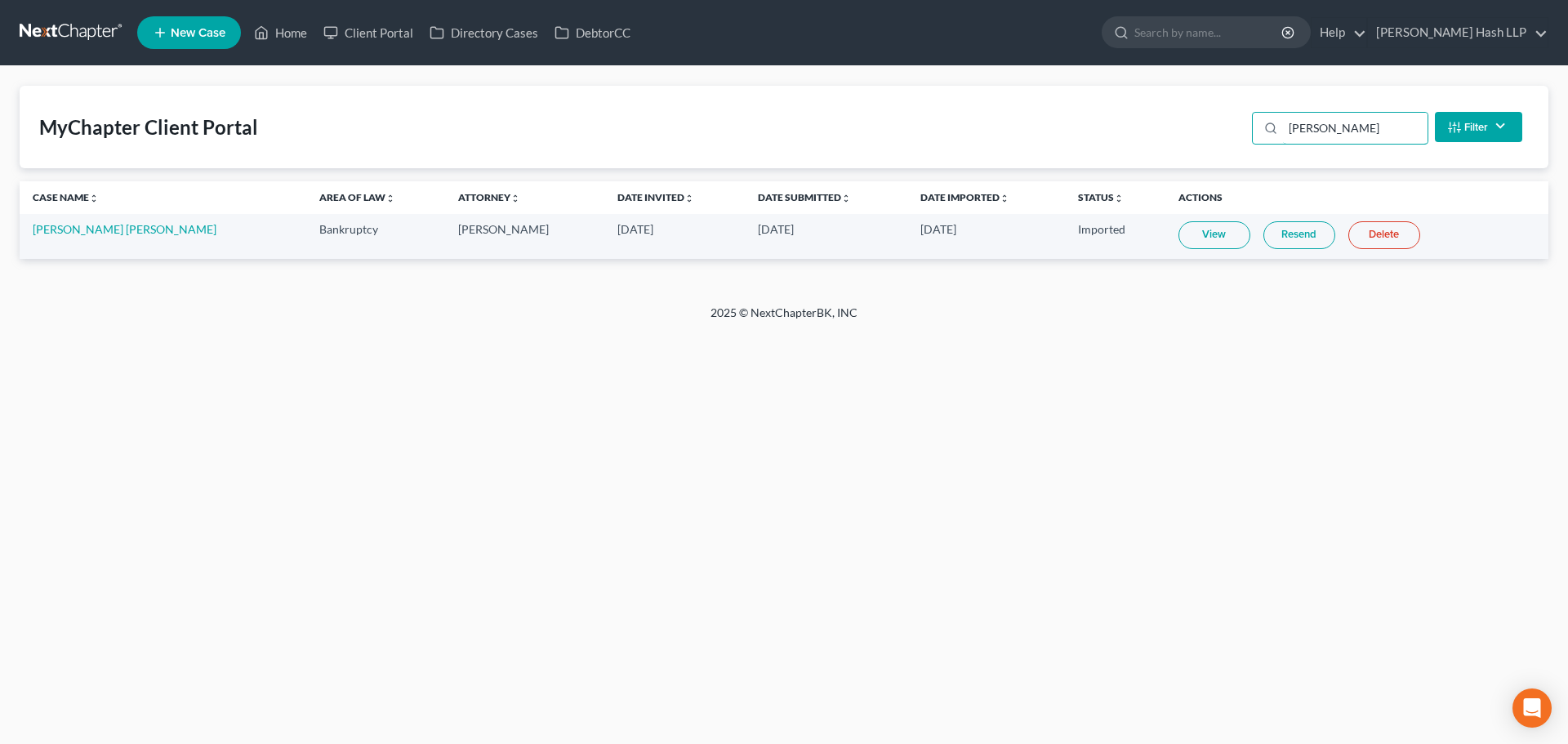
type input "[PERSON_NAME]"
